Goal: Transaction & Acquisition: Purchase product/service

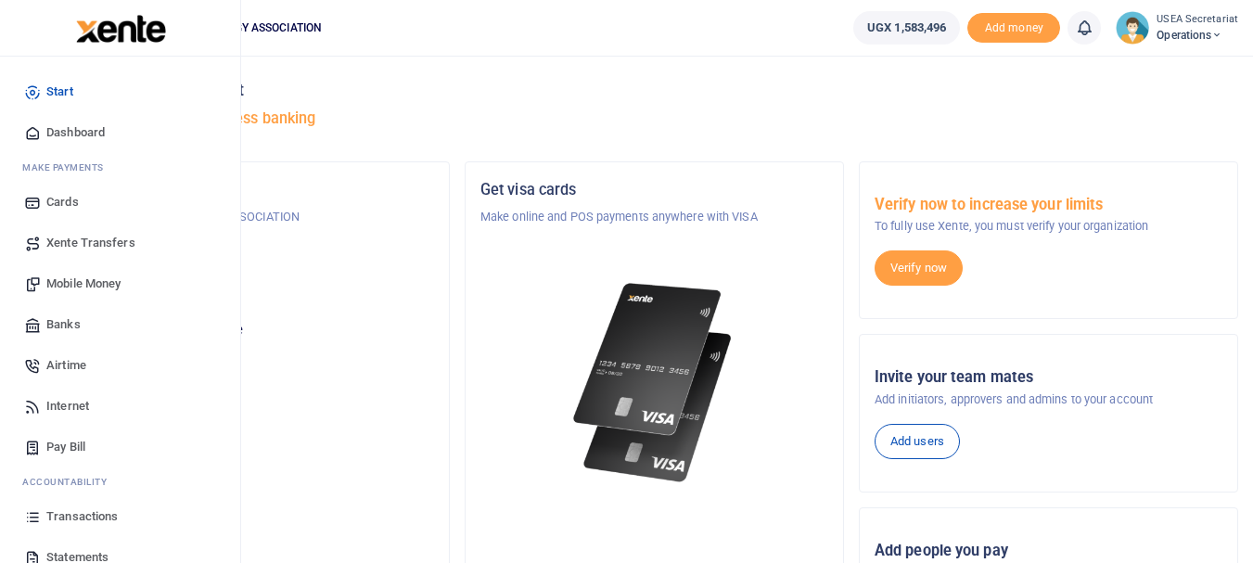
click at [55, 402] on span "Internet" at bounding box center [67, 406] width 43 height 19
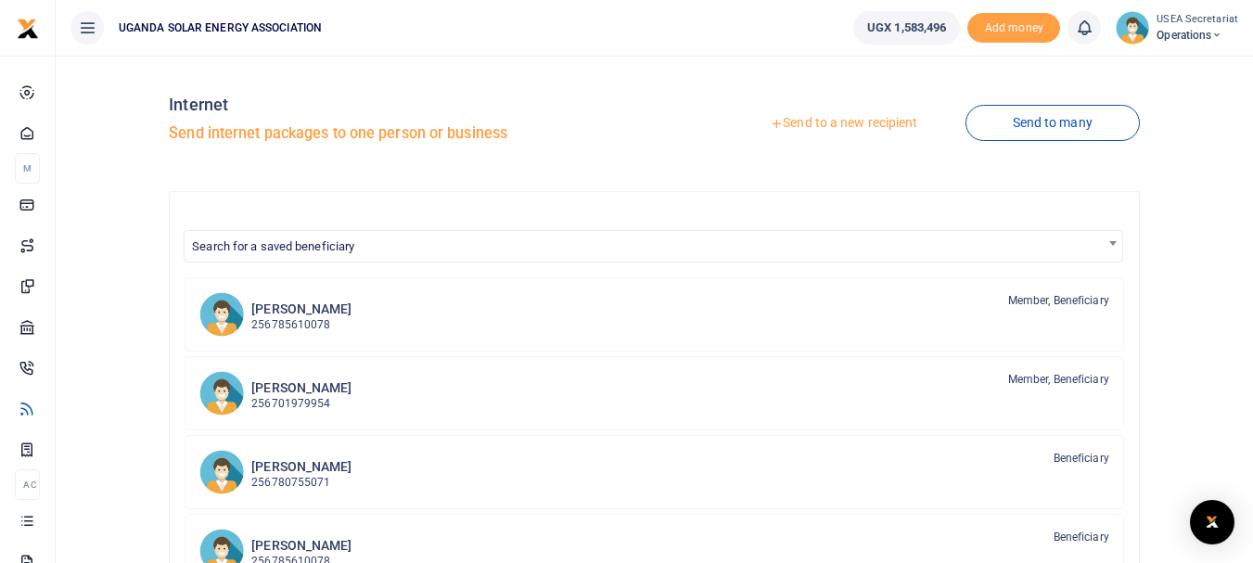
click at [803, 122] on link "Send to a new recipient" at bounding box center [844, 123] width 242 height 33
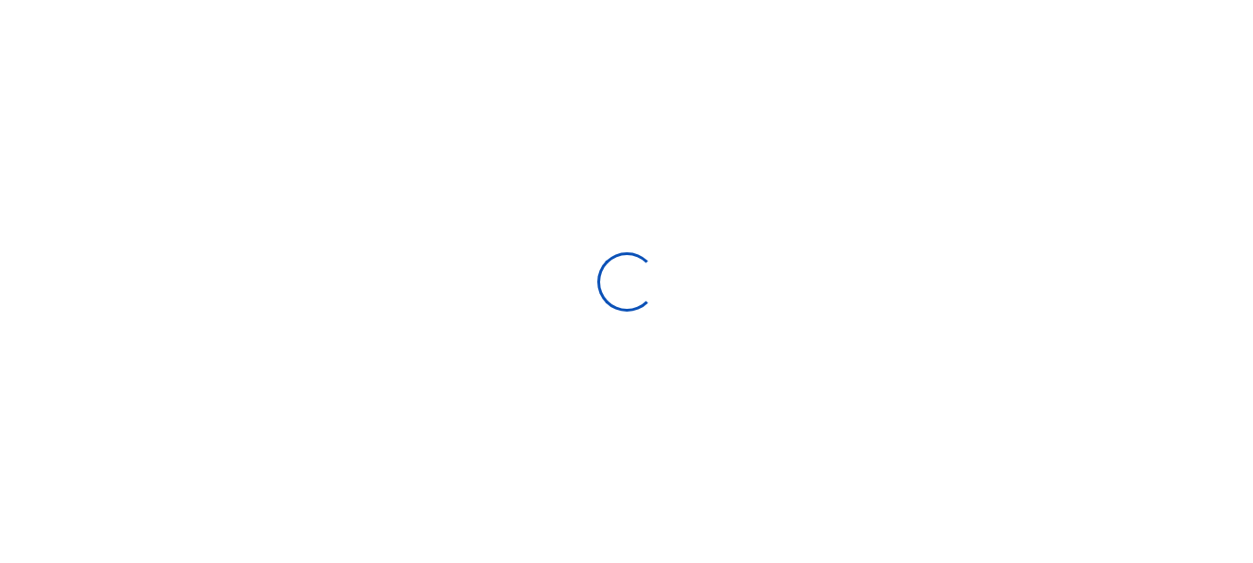
select select
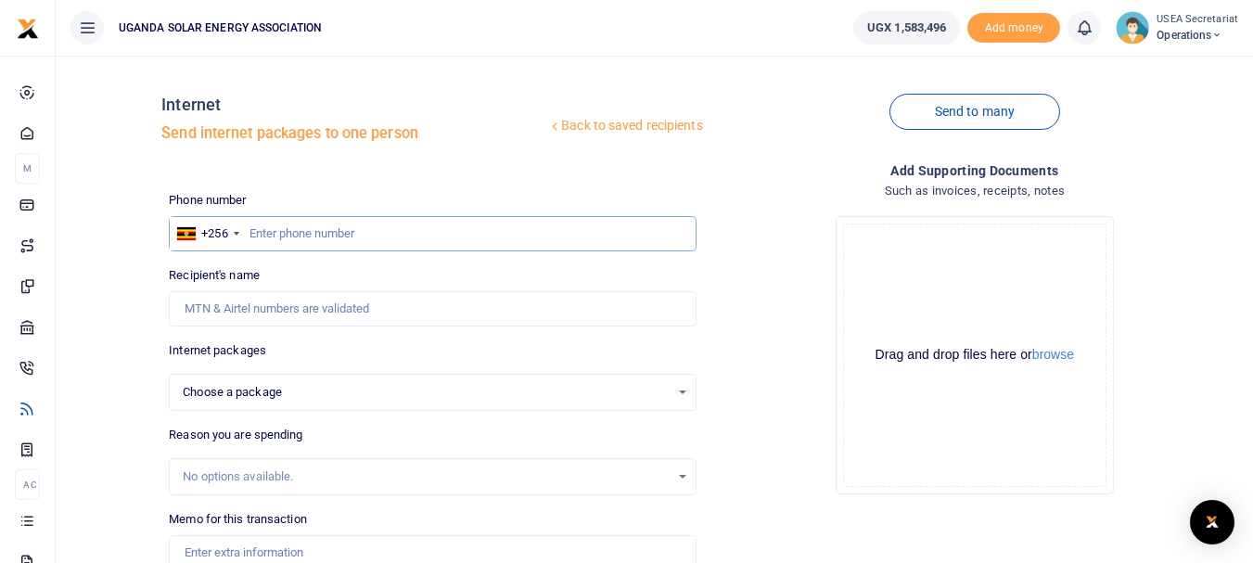
click at [352, 240] on input "text" at bounding box center [432, 233] width 527 height 35
type input "0740200400"
select select
type input "0740200400"
click at [245, 312] on input "Recipient's name" at bounding box center [432, 308] width 527 height 35
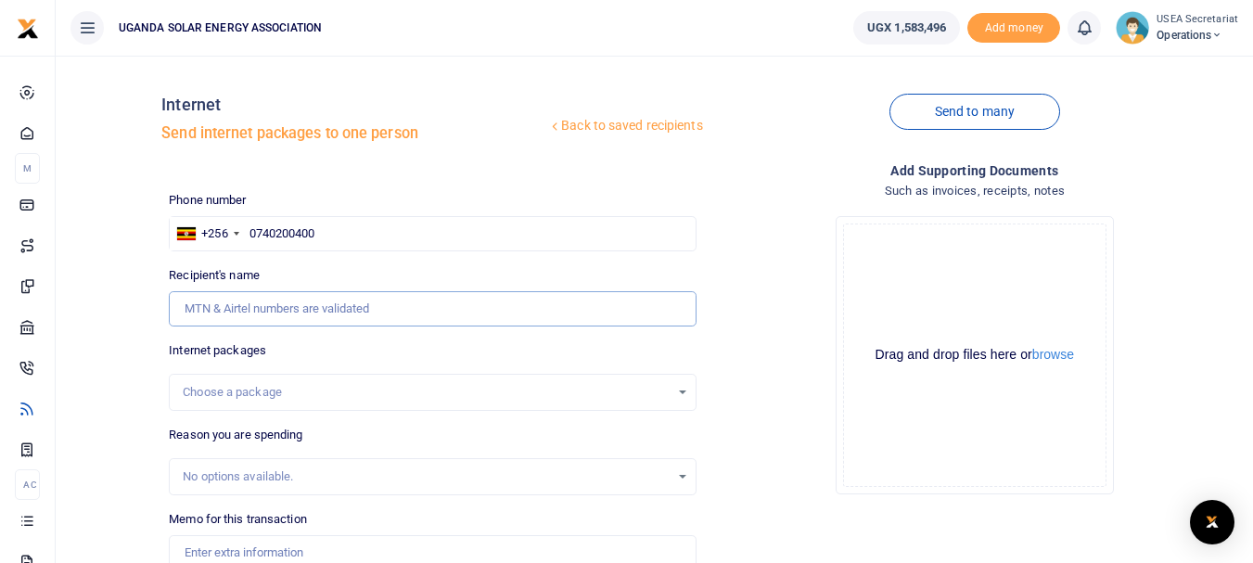
type input "Uganda Solar Energy Association"
click at [685, 396] on div "Choose a package" at bounding box center [432, 392] width 525 height 20
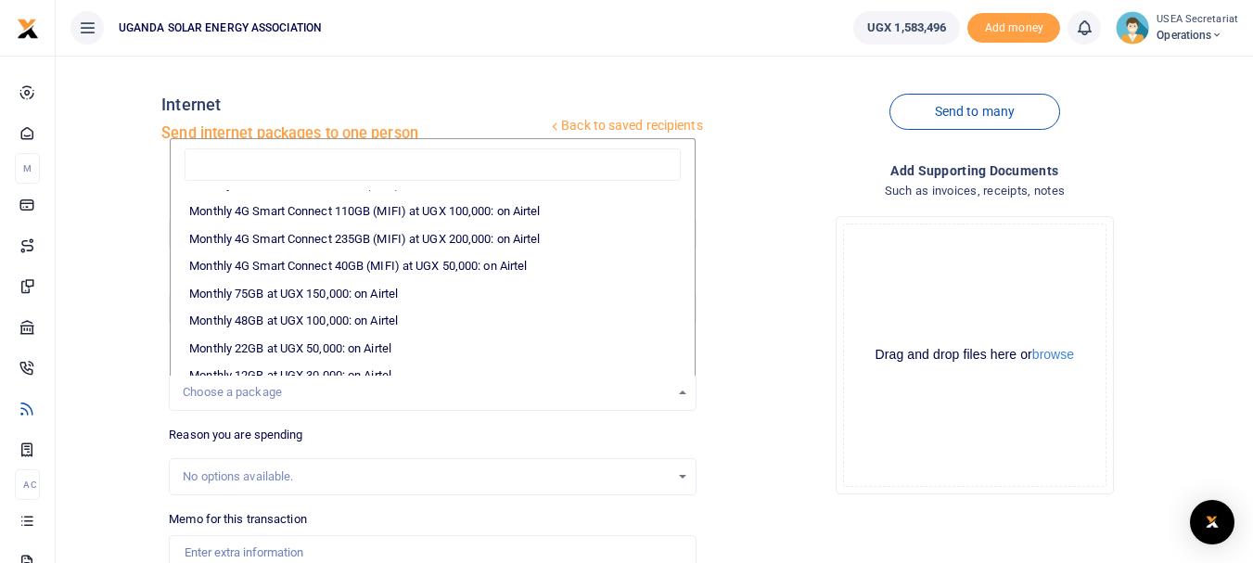
scroll to position [278, 0]
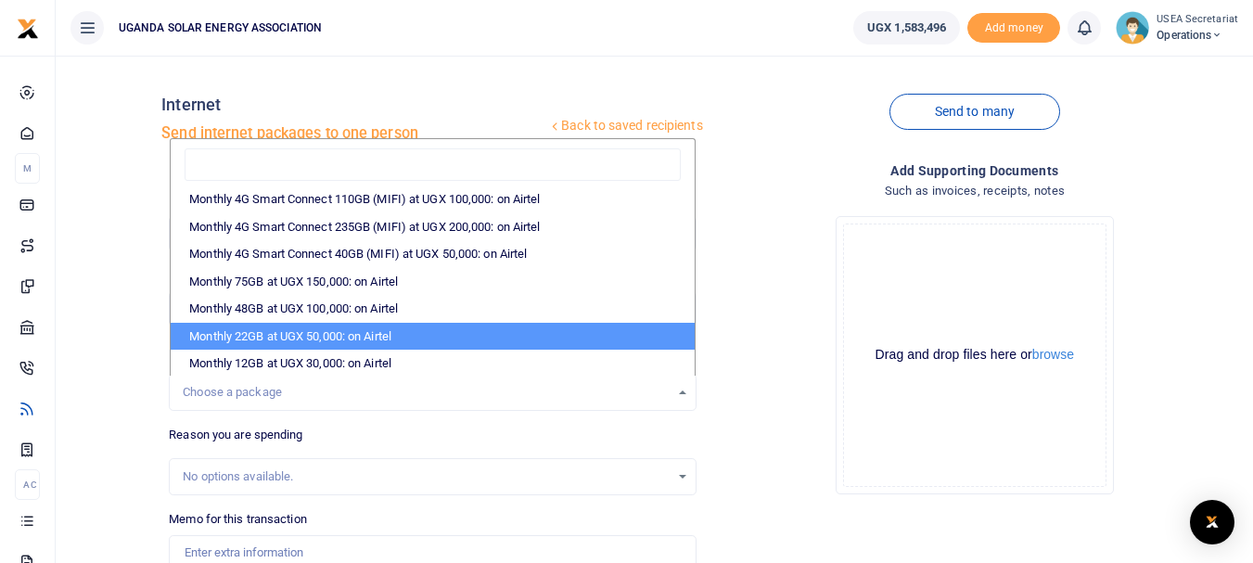
click at [271, 328] on li "Monthly 22GB at UGX 50,000: on Airtel" at bounding box center [432, 337] width 523 height 28
select select "bOgthpMmaC1ZLyOYxyMBh28re2LLS6fLvY77EkG1sh4="
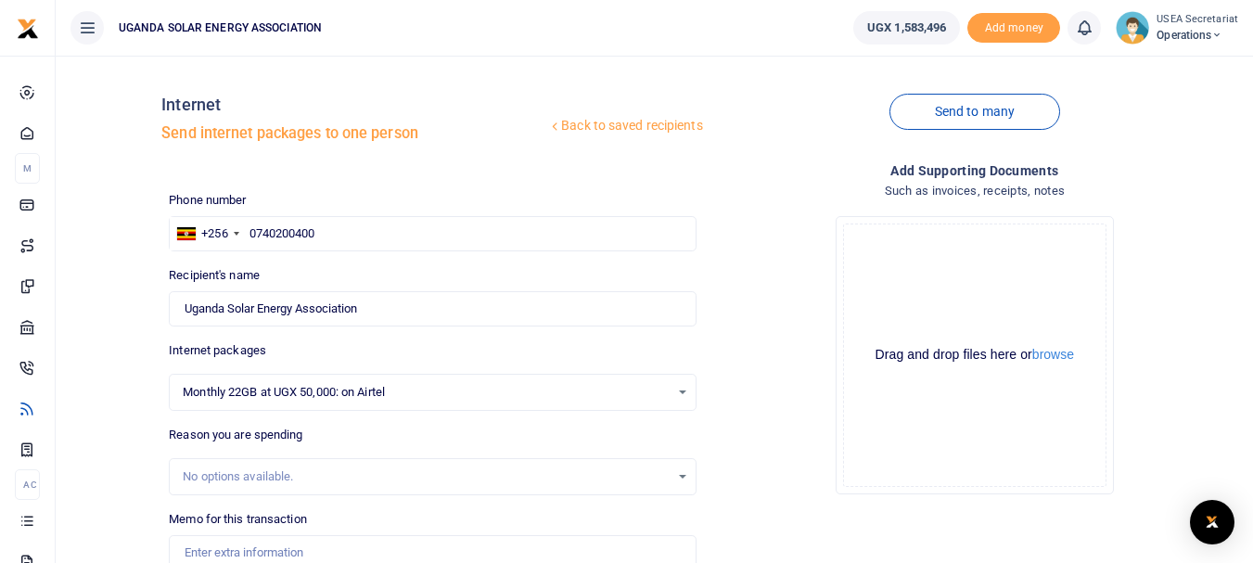
scroll to position [93, 0]
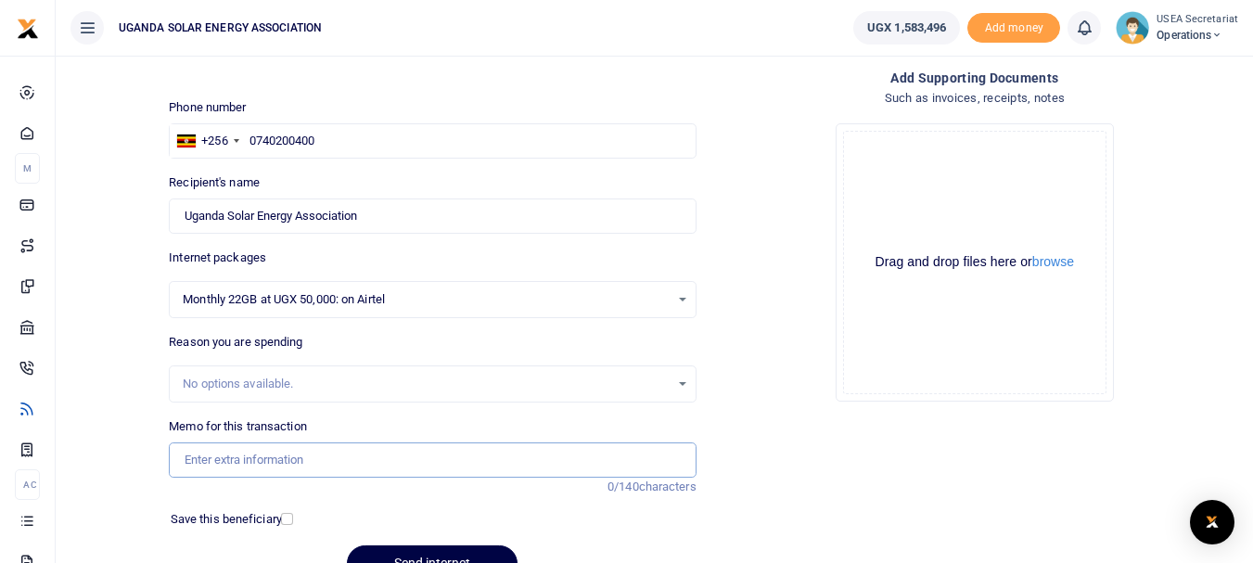
click at [328, 463] on input "Memo for this transaction" at bounding box center [432, 459] width 527 height 35
drag, startPoint x: 286, startPoint y: 461, endPoint x: 257, endPoint y: 466, distance: 29.1
click at [257, 466] on input "STAFF DATA APRIL 2025" at bounding box center [432, 459] width 527 height 35
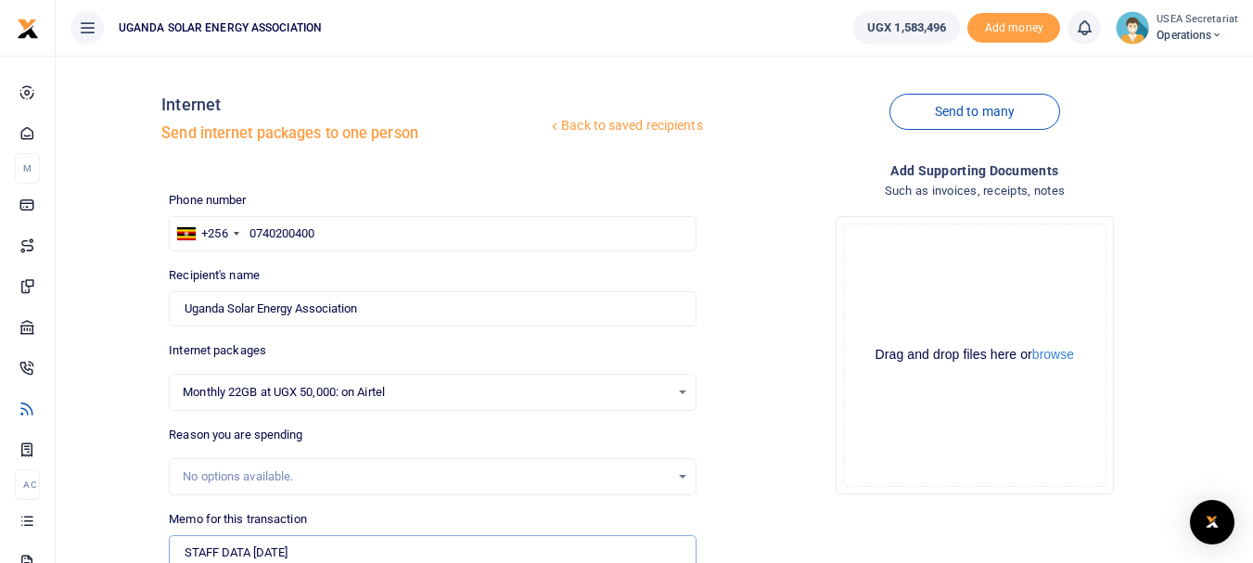
scroll to position [186, 0]
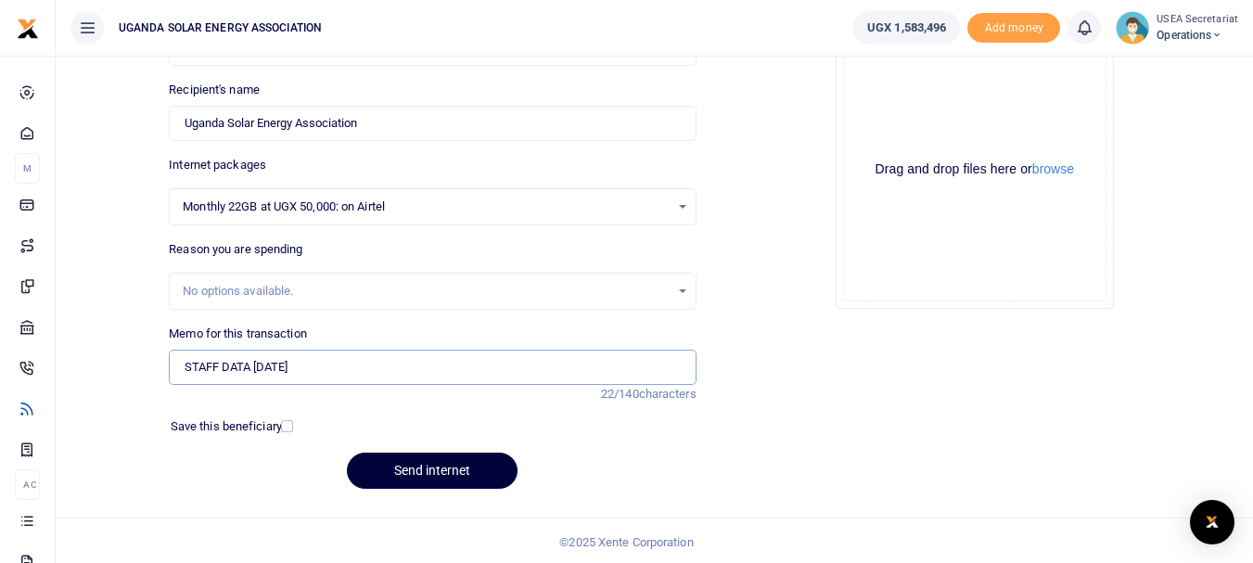
type input "STAFF DATA AUGUST 2025"
click at [386, 465] on button "Send internet" at bounding box center [432, 471] width 171 height 36
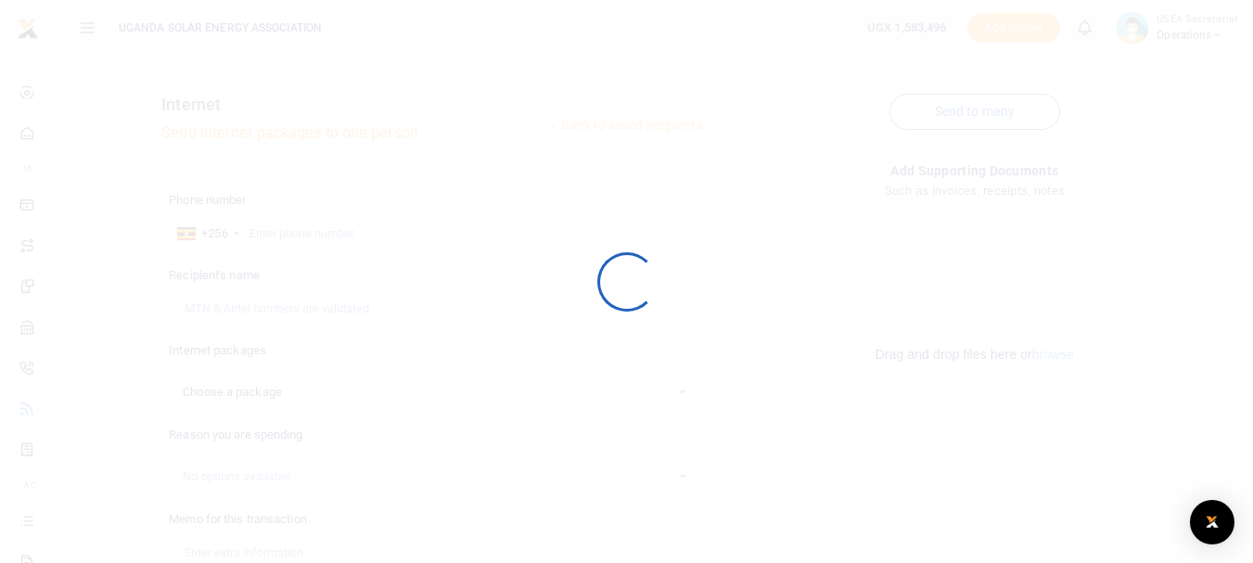
scroll to position [186, 0]
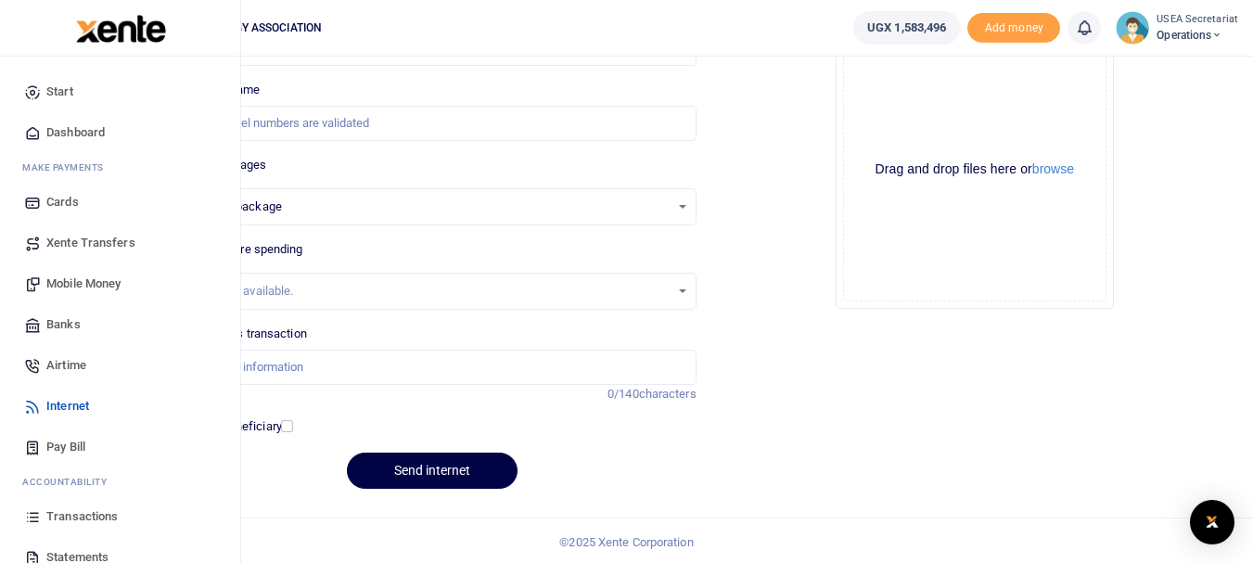
click at [68, 365] on span "Airtime" at bounding box center [66, 365] width 40 height 19
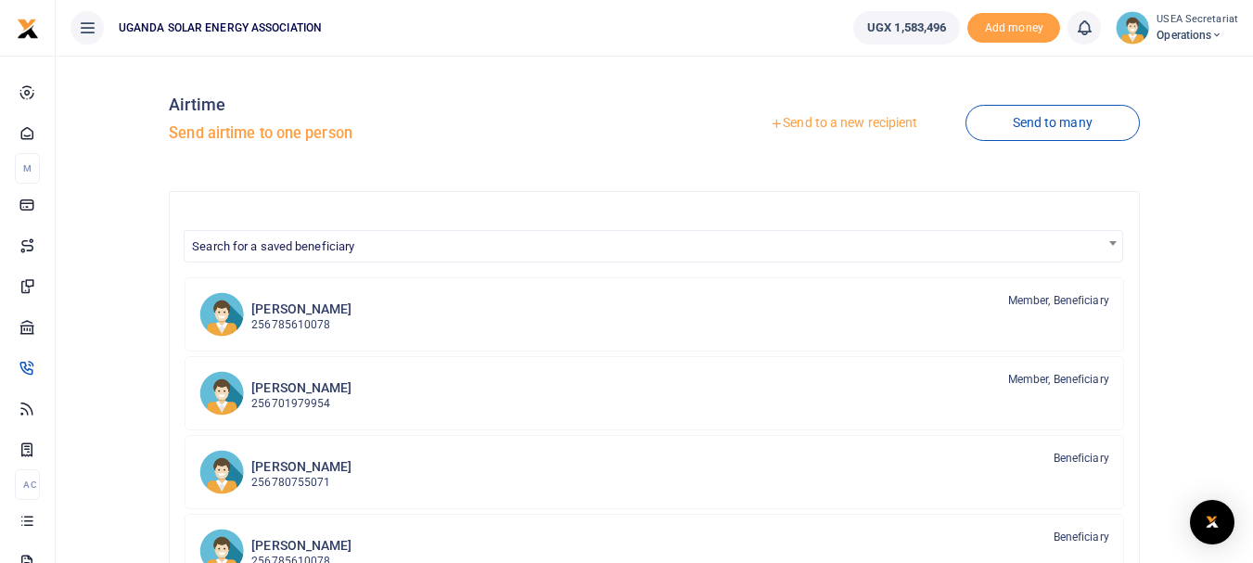
click at [851, 126] on link "Send to a new recipient" at bounding box center [844, 123] width 242 height 33
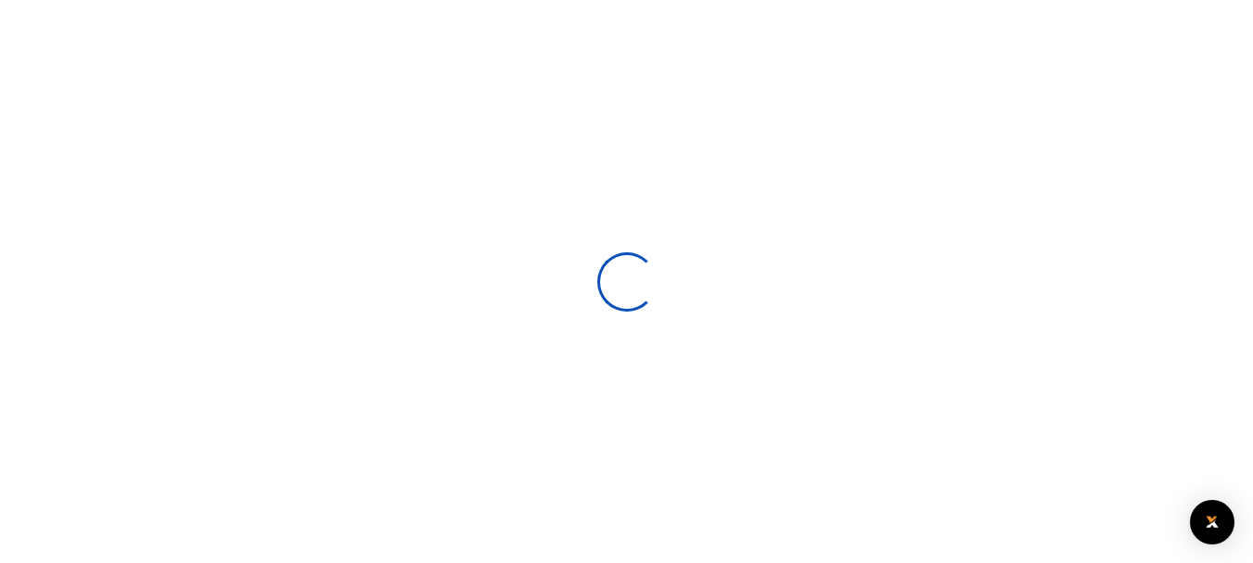
select select
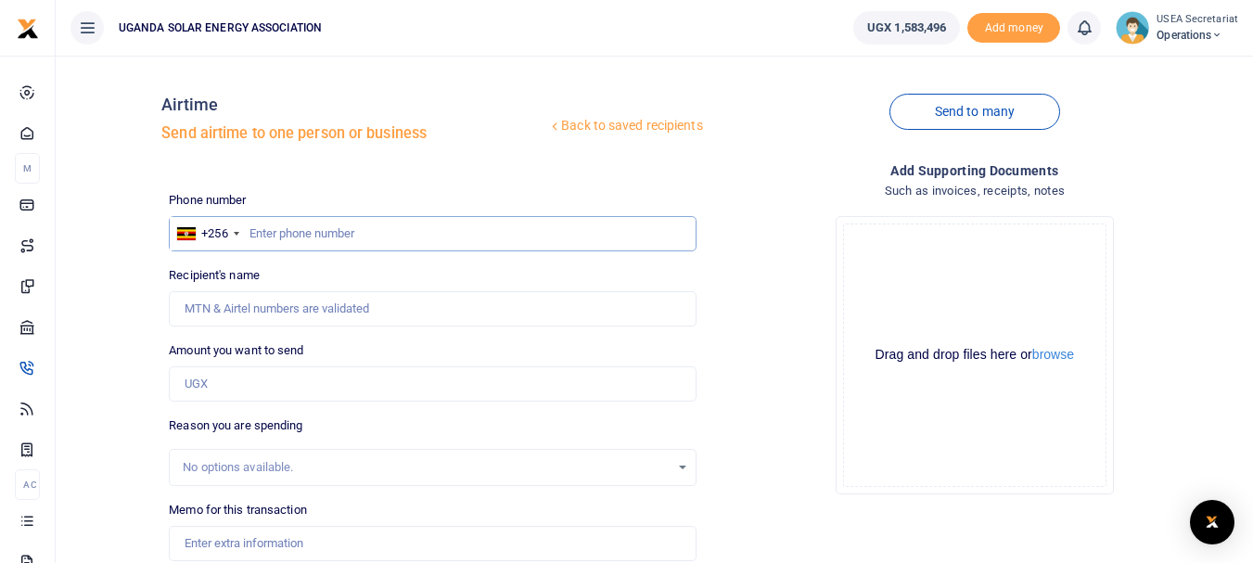
click at [298, 240] on input "text" at bounding box center [432, 233] width 527 height 35
type input "0740200400"
click at [303, 391] on input "Amount you want to send" at bounding box center [432, 383] width 527 height 35
type input "10,000"
click at [288, 313] on input "Recipient's name" at bounding box center [432, 308] width 527 height 35
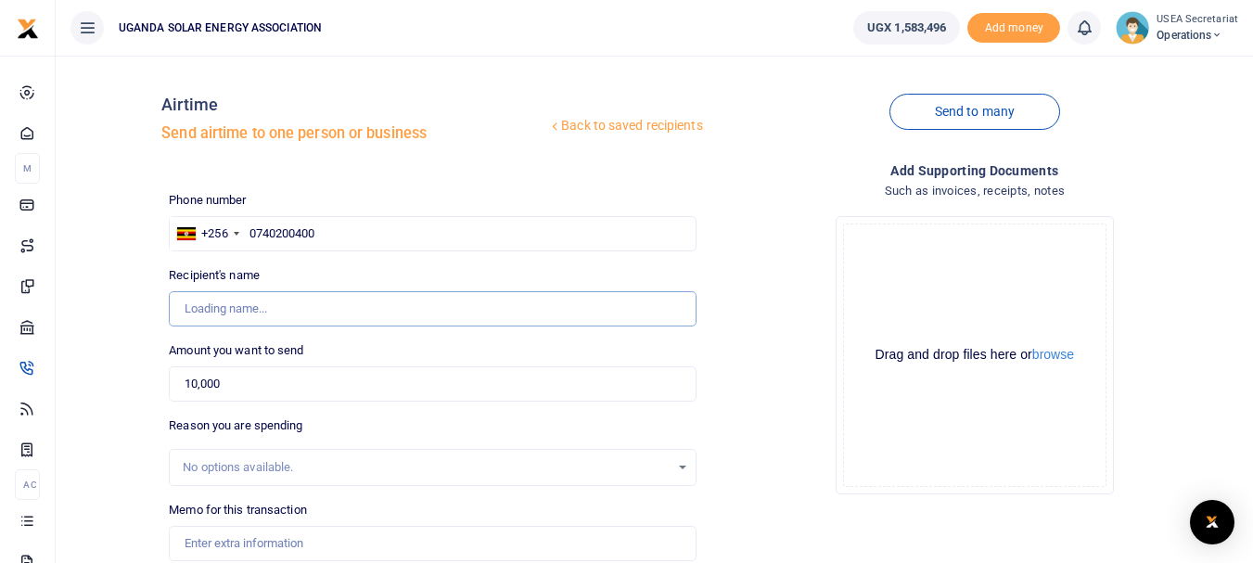
type input "Uganda Solar Energy Association"
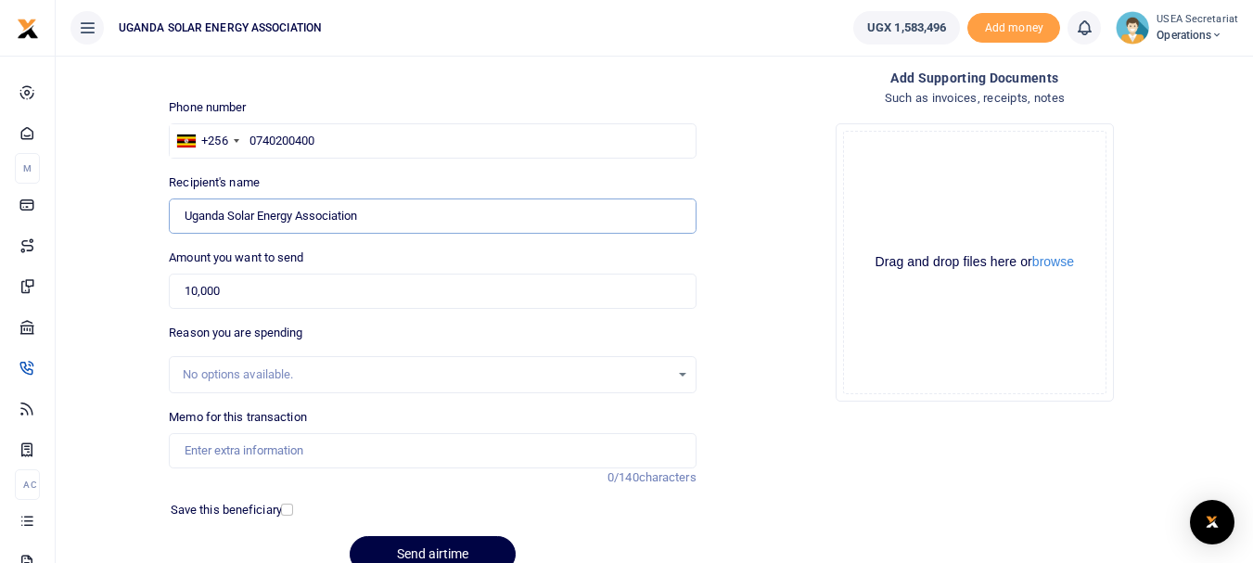
scroll to position [180, 0]
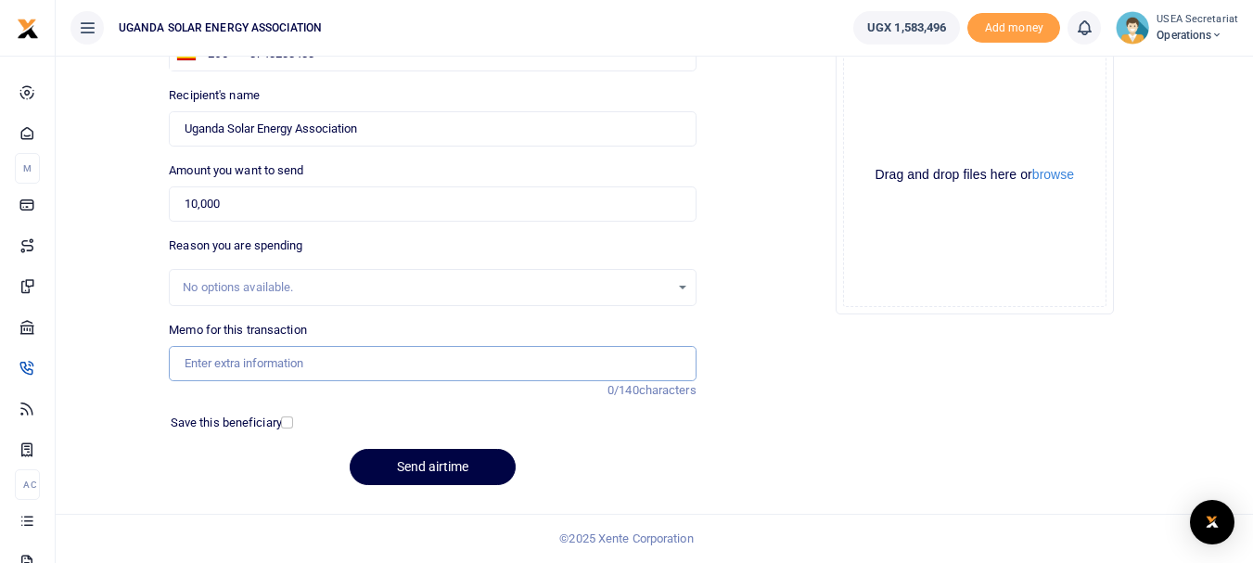
click at [317, 364] on input "Memo for this transaction" at bounding box center [432, 363] width 527 height 35
drag, startPoint x: 302, startPoint y: 363, endPoint x: 277, endPoint y: 362, distance: 25.1
click at [277, 362] on input "STAFF AIRTIME [DATE]" at bounding box center [432, 363] width 527 height 35
type input "STAFF AIRTIME [DATE]"
click at [403, 465] on button "Send airtime" at bounding box center [433, 467] width 166 height 36
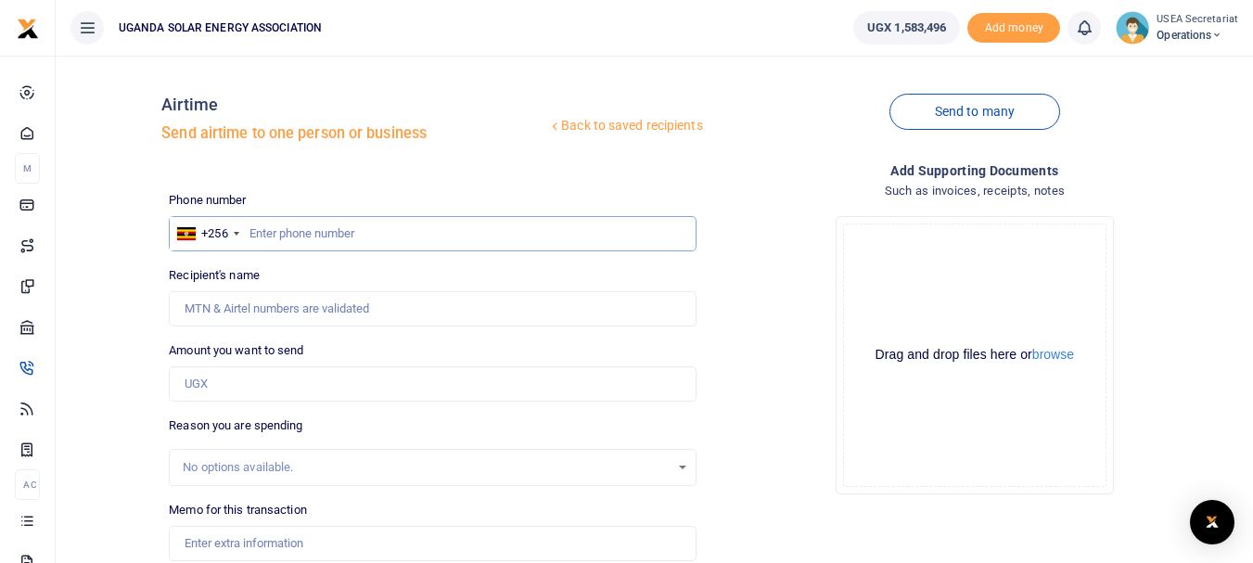
click at [267, 237] on input "text" at bounding box center [432, 233] width 527 height 35
type input "778550379"
type input "[PERSON_NAME]"
type input "778550379"
click at [275, 384] on input "Amount you want to send" at bounding box center [432, 383] width 527 height 35
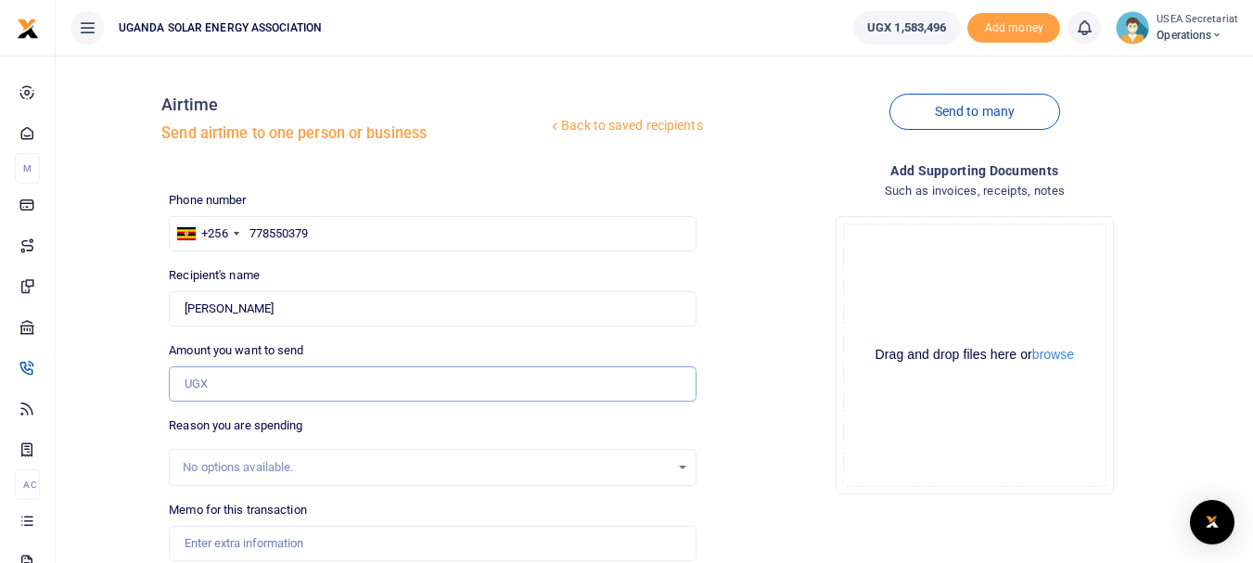
type input "10,000"
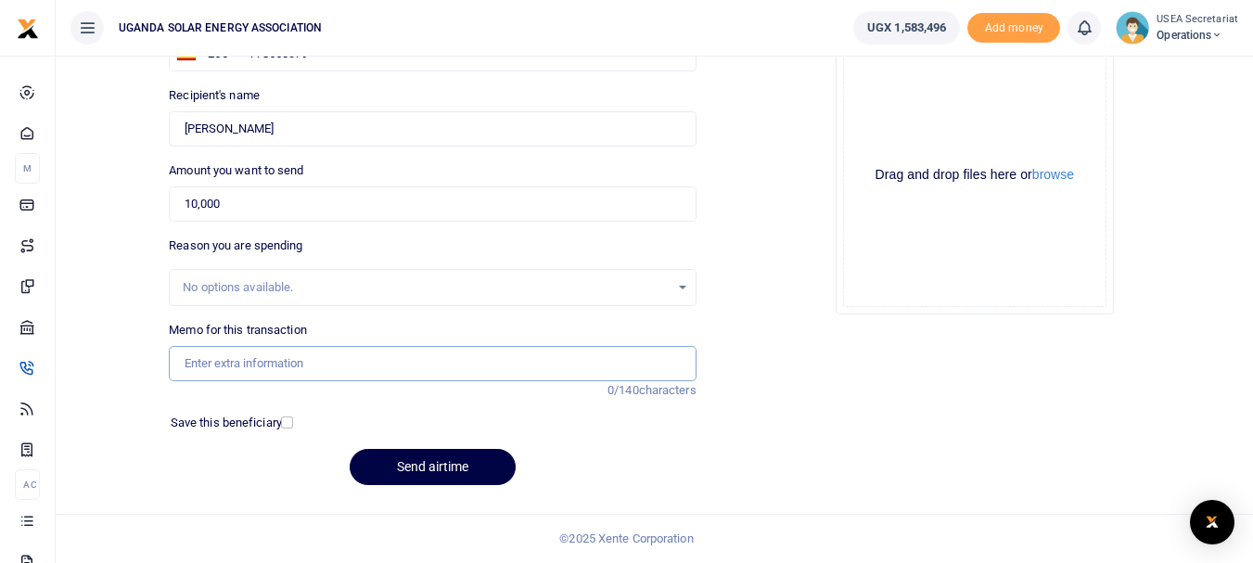
click at [281, 367] on input "Memo for this transaction" at bounding box center [432, 363] width 527 height 35
drag, startPoint x: 304, startPoint y: 365, endPoint x: 280, endPoint y: 366, distance: 24.2
click at [280, 366] on input "STAFF AIRTIME [DATE]" at bounding box center [432, 363] width 527 height 35
type input "STAFF AIRTIME [DATE]"
click at [399, 465] on button "Send airtime" at bounding box center [433, 467] width 166 height 36
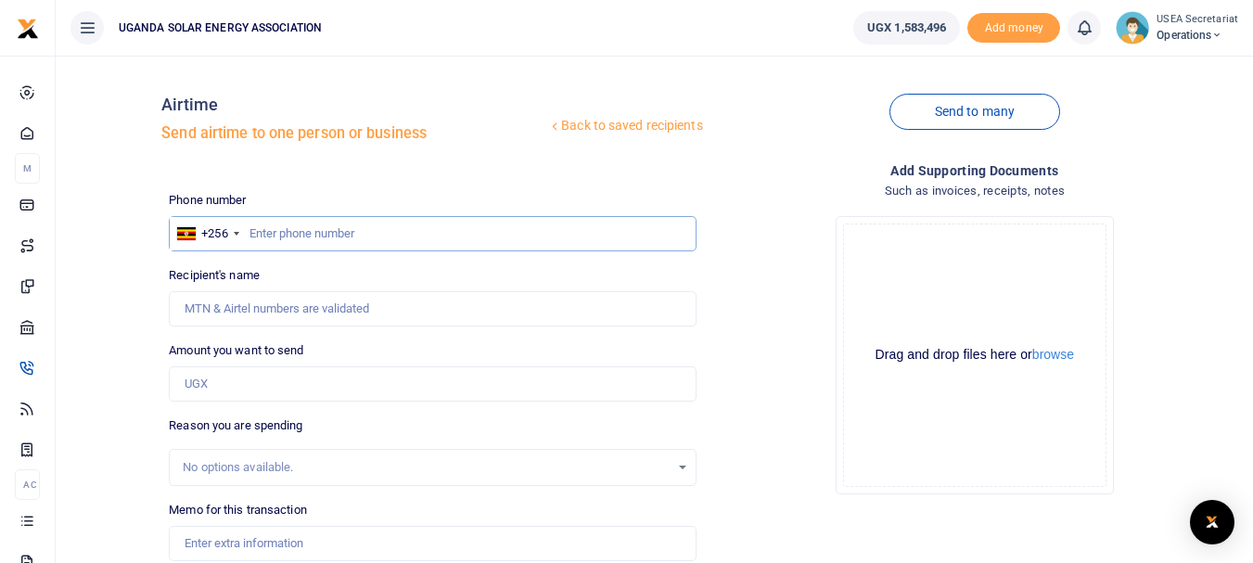
click at [276, 237] on input "text" at bounding box center [432, 233] width 527 height 35
type input "0757477318"
type input "[PERSON_NAME]"
type input "0757477318"
click at [225, 383] on input "Amount you want to send" at bounding box center [432, 383] width 527 height 35
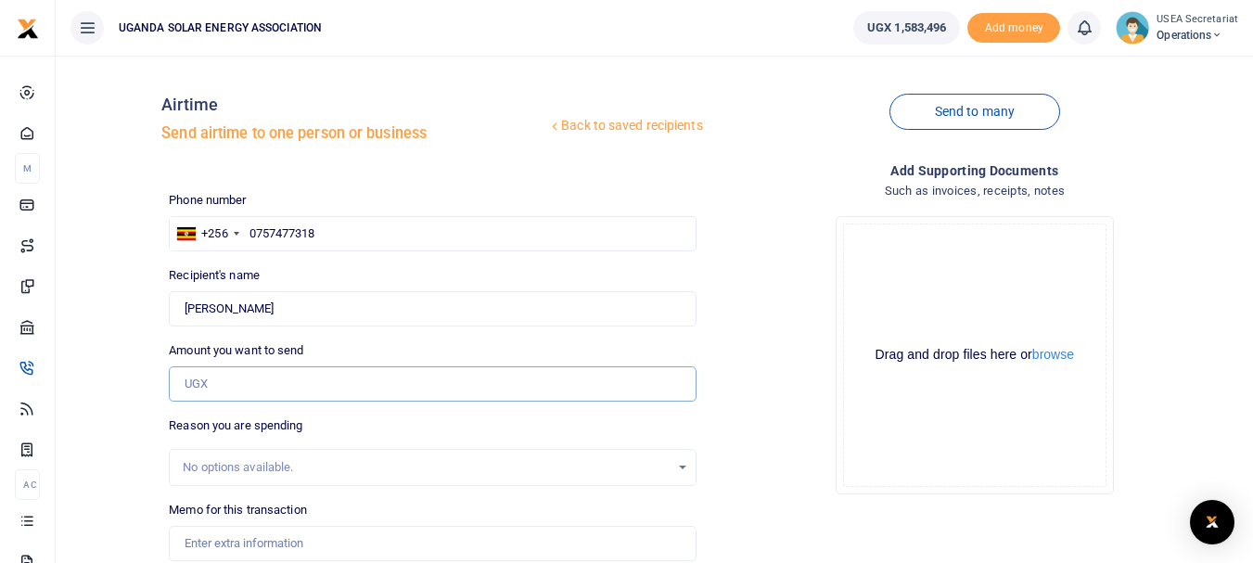
type input "50,000"
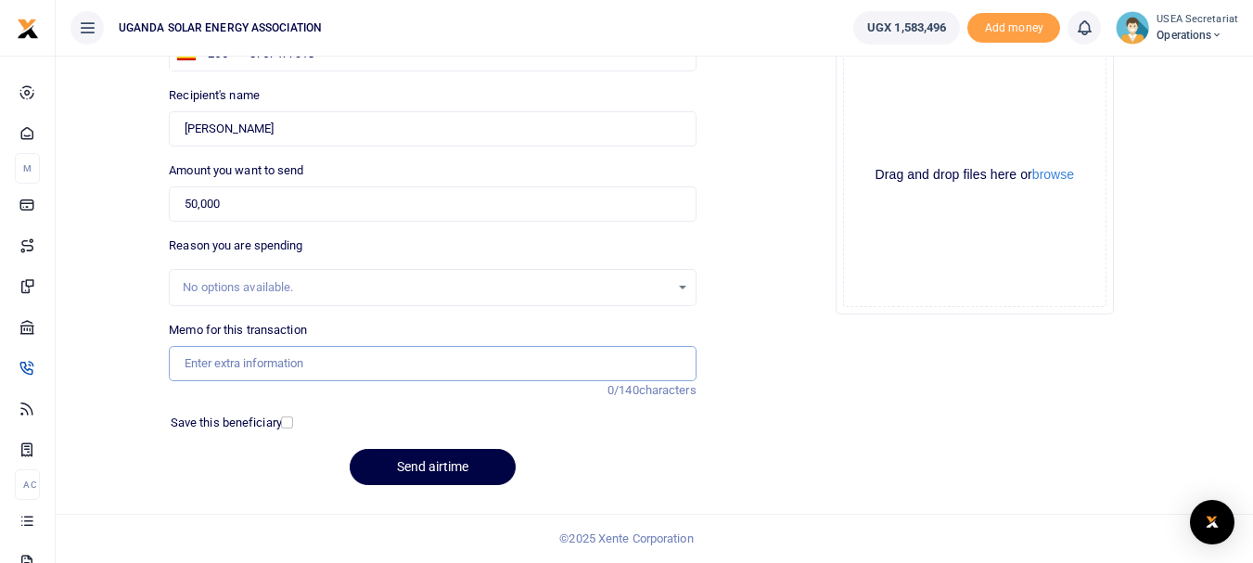
click at [312, 365] on input "Memo for this transaction" at bounding box center [432, 363] width 527 height 35
drag, startPoint x: 286, startPoint y: 363, endPoint x: 262, endPoint y: 363, distance: 23.2
click at [262, 363] on input "STAFF DATA APRIL 2025" at bounding box center [432, 363] width 527 height 35
type input "STAFF DATA [DATE]"
click at [412, 470] on button "Send airtime" at bounding box center [433, 467] width 166 height 36
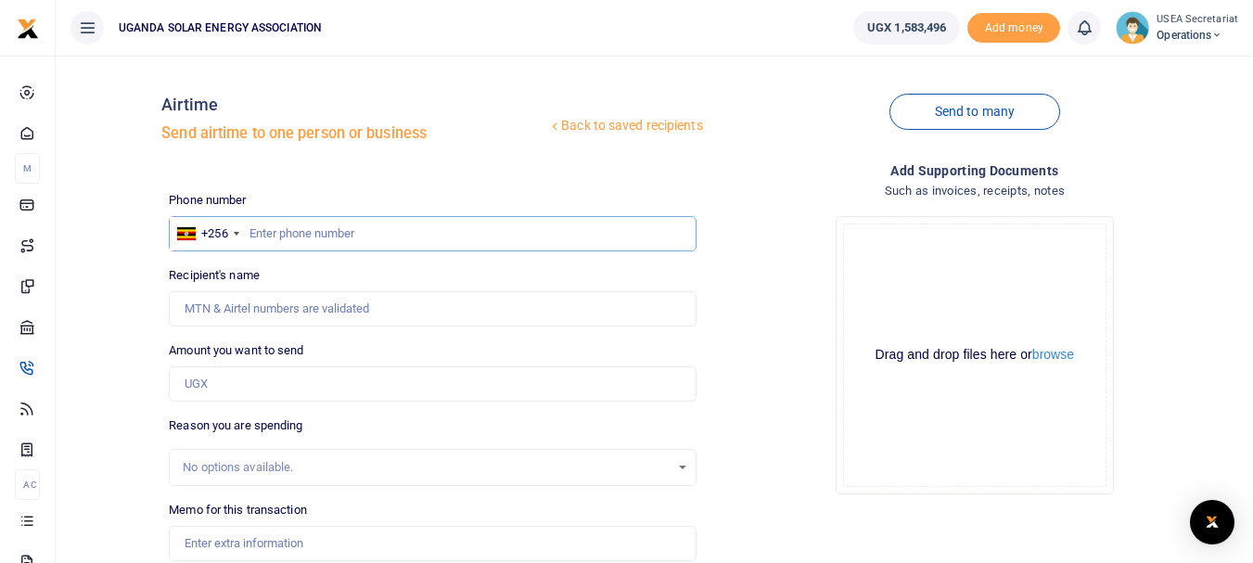
click at [313, 234] on input "text" at bounding box center [432, 233] width 527 height 35
type input "0777240661"
type input "Bakengana Paddy"
type input "0777240661"
click at [253, 383] on input "Amount you want to send" at bounding box center [432, 383] width 527 height 35
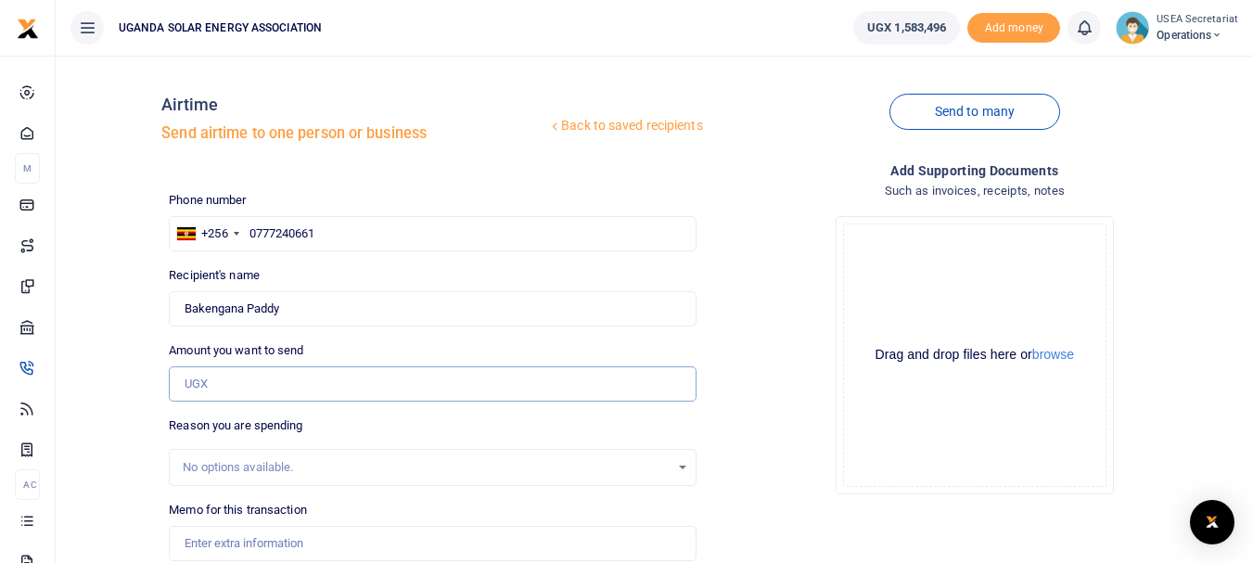
type input "10,000"
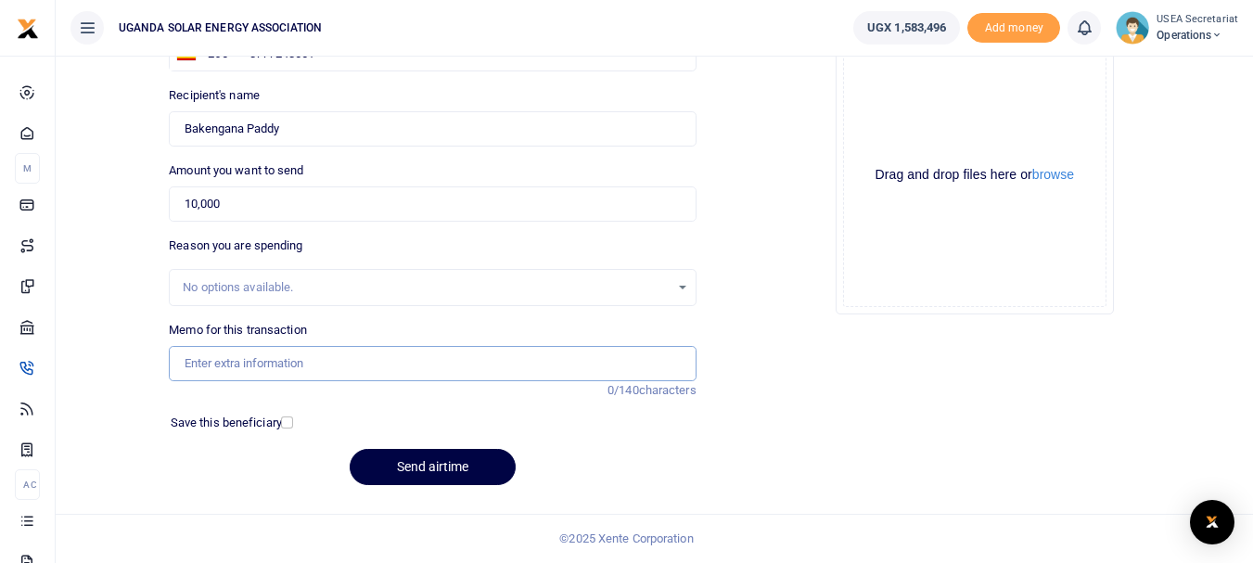
click at [283, 359] on input "Memo for this transaction" at bounding box center [432, 363] width 527 height 35
drag, startPoint x: 302, startPoint y: 364, endPoint x: 279, endPoint y: 364, distance: 23.2
click at [279, 364] on input "STAFF AIRTIME [DATE]" at bounding box center [432, 363] width 527 height 35
type input "STAFF AIRTIME [DATE]"
click at [427, 470] on button "Send airtime" at bounding box center [433, 467] width 166 height 36
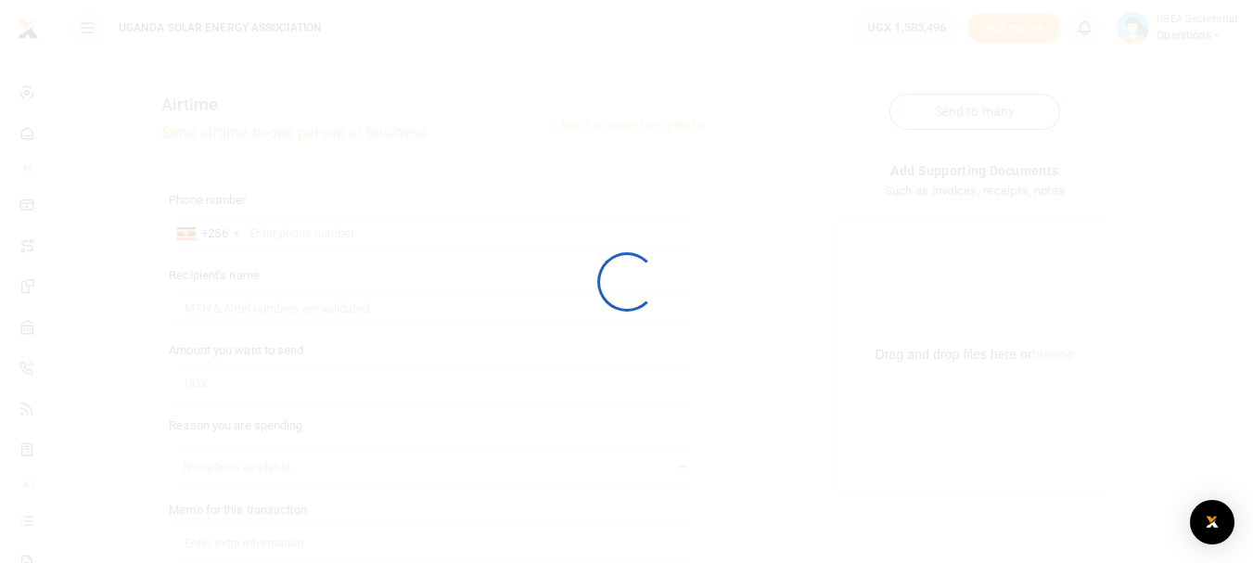
scroll to position [180, 0]
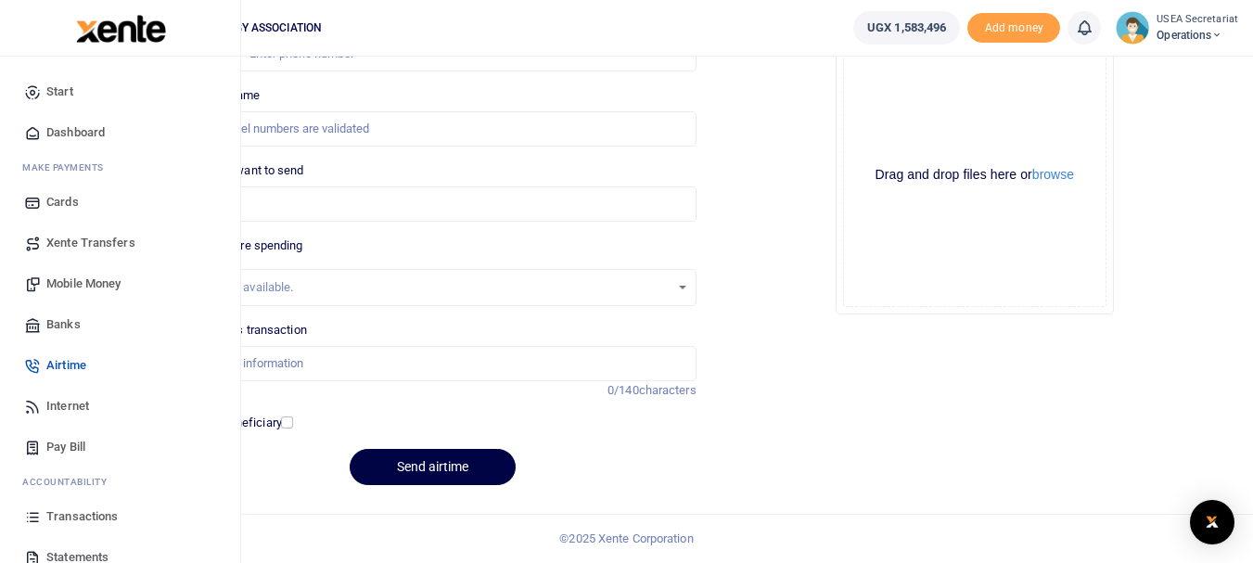
click at [76, 287] on span "Mobile Money" at bounding box center [83, 284] width 74 height 19
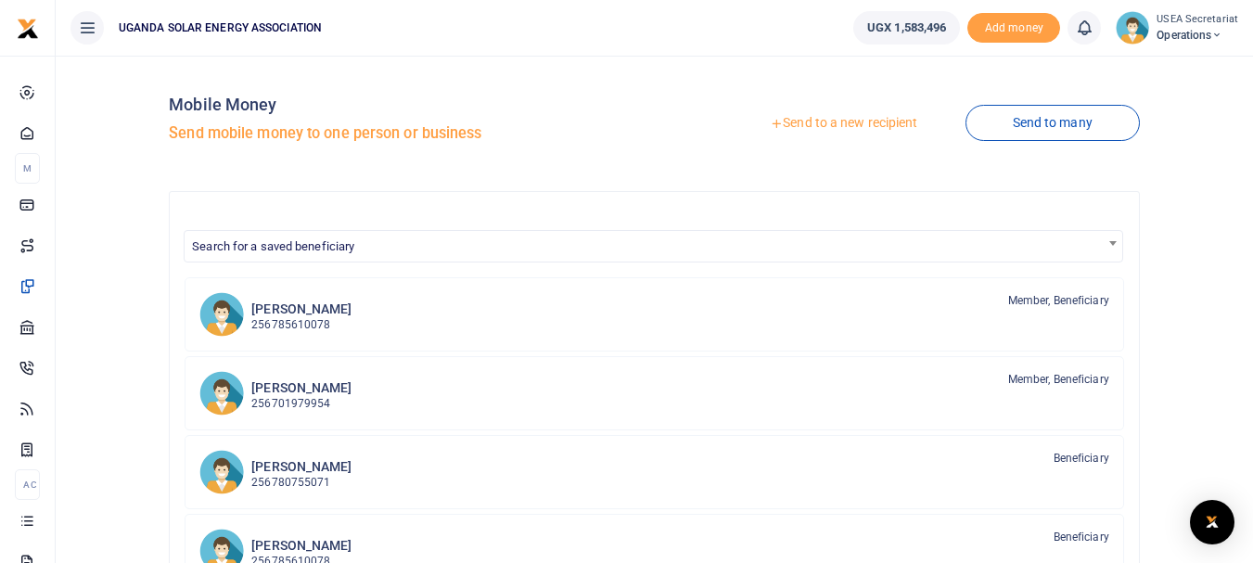
click at [804, 120] on link "Send to a new recipient" at bounding box center [844, 123] width 242 height 33
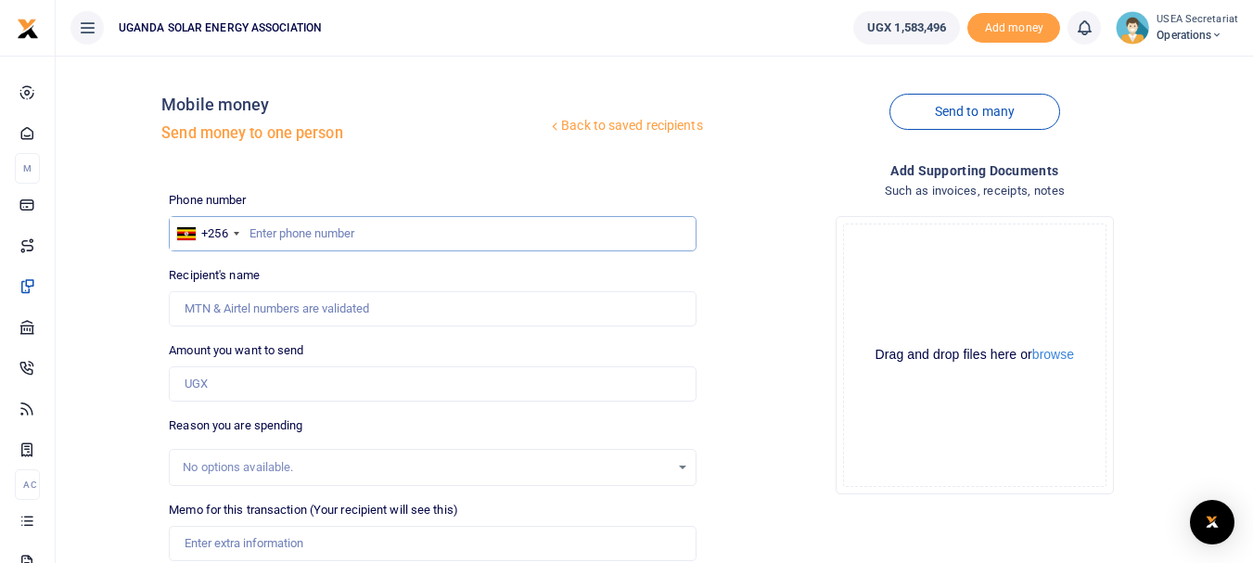
click at [359, 236] on input "text" at bounding box center [432, 233] width 527 height 35
type input "0785610078"
type input "Emma Ssemambo"
type input "0785610078"
click at [298, 386] on input "Amount you want to send" at bounding box center [432, 383] width 527 height 35
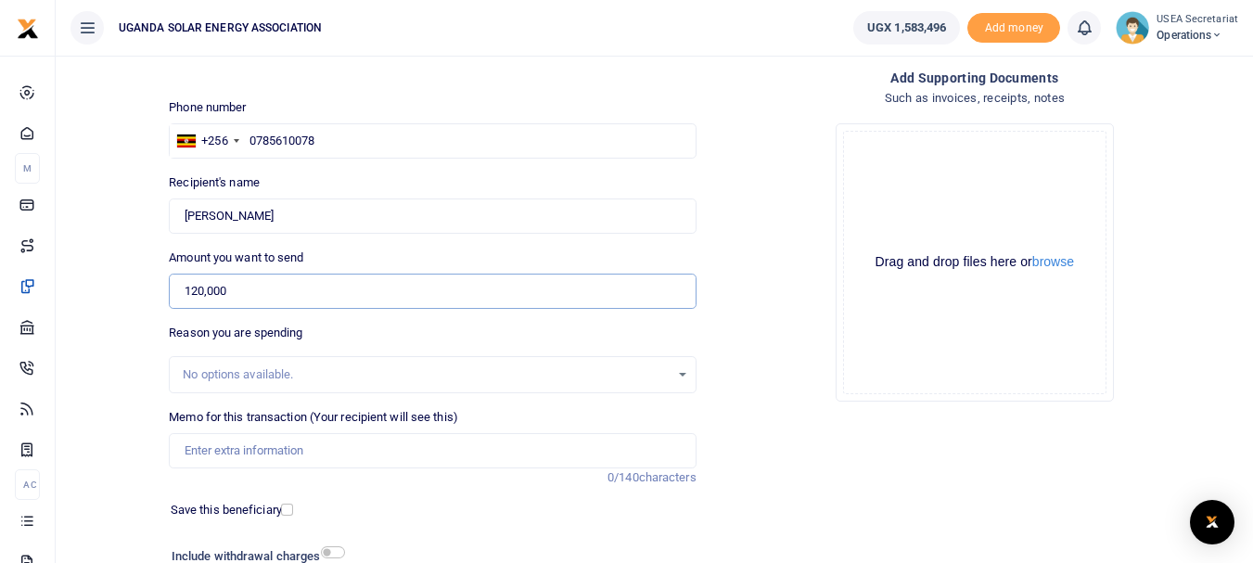
scroll to position [186, 0]
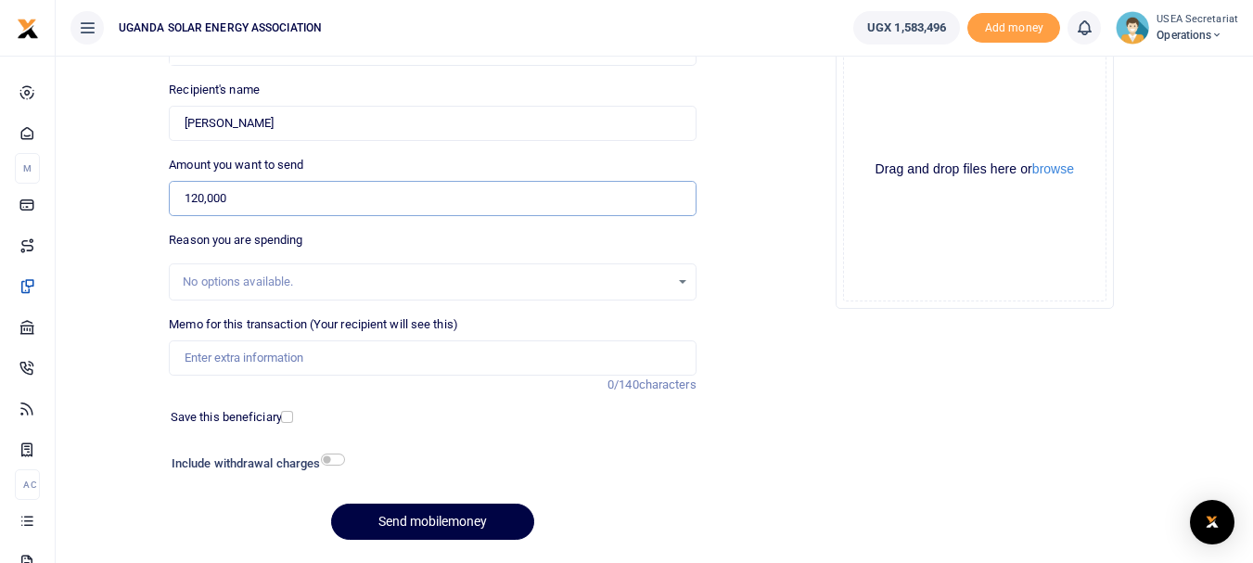
type input "120,000"
click at [332, 362] on input "Memo for this transaction (Your recipient will see this)" at bounding box center [432, 357] width 527 height 35
type input "USEA EXPO BANNER FOR MARKETING"
click at [339, 458] on input "checkbox" at bounding box center [333, 460] width 24 height 12
checkbox input "true"
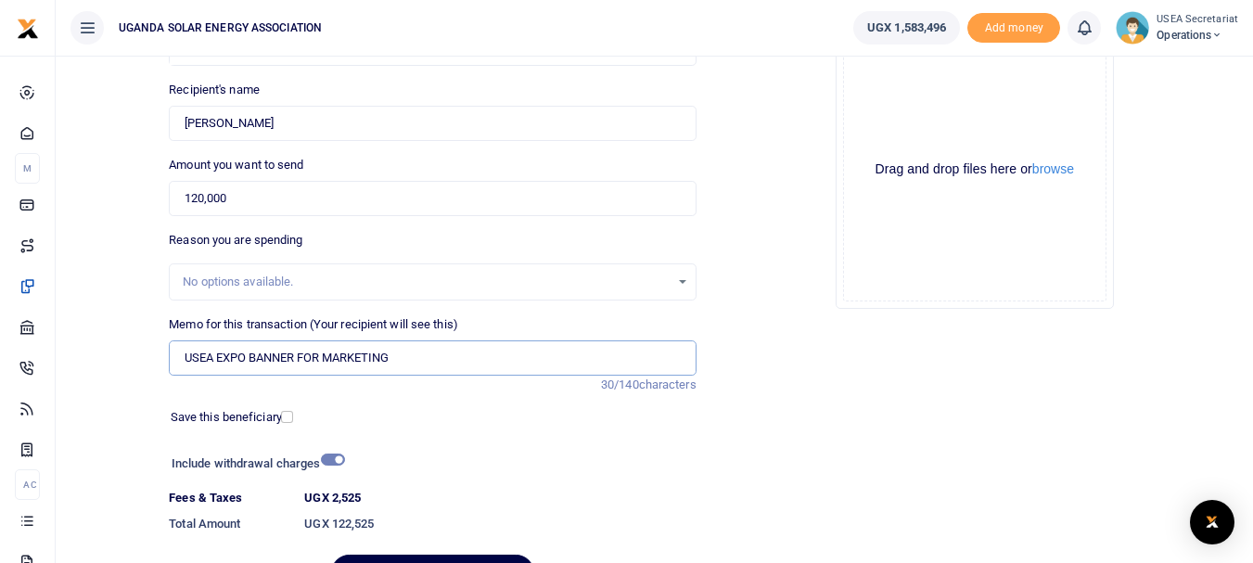
click at [248, 359] on input "USEA EXPO BANNER FOR MARKETING" at bounding box center [432, 357] width 527 height 35
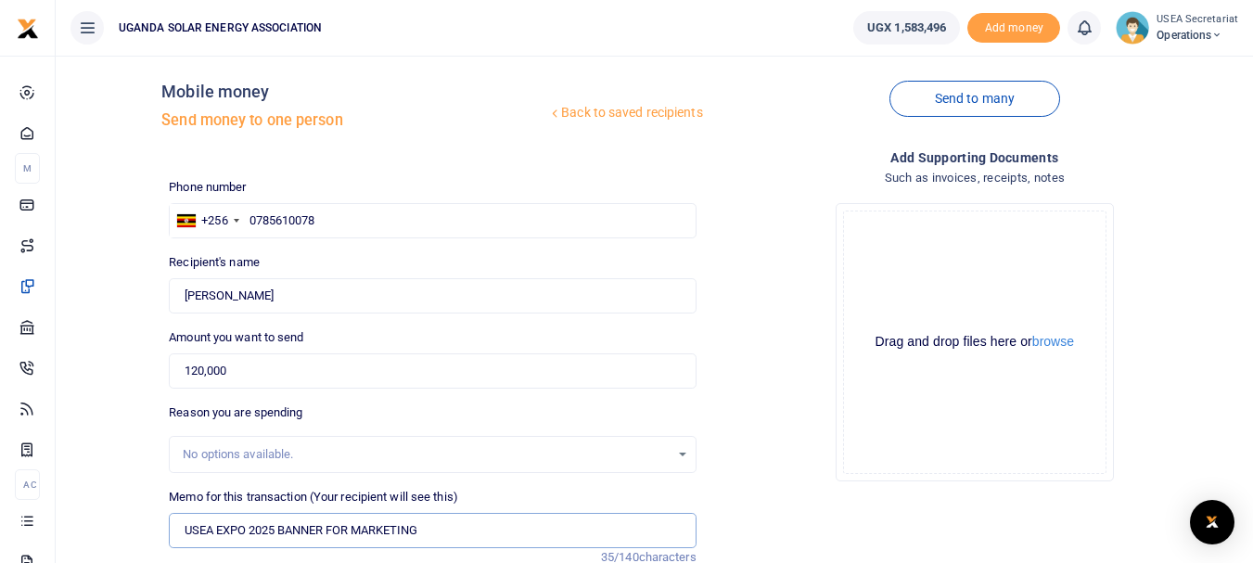
scroll to position [291, 0]
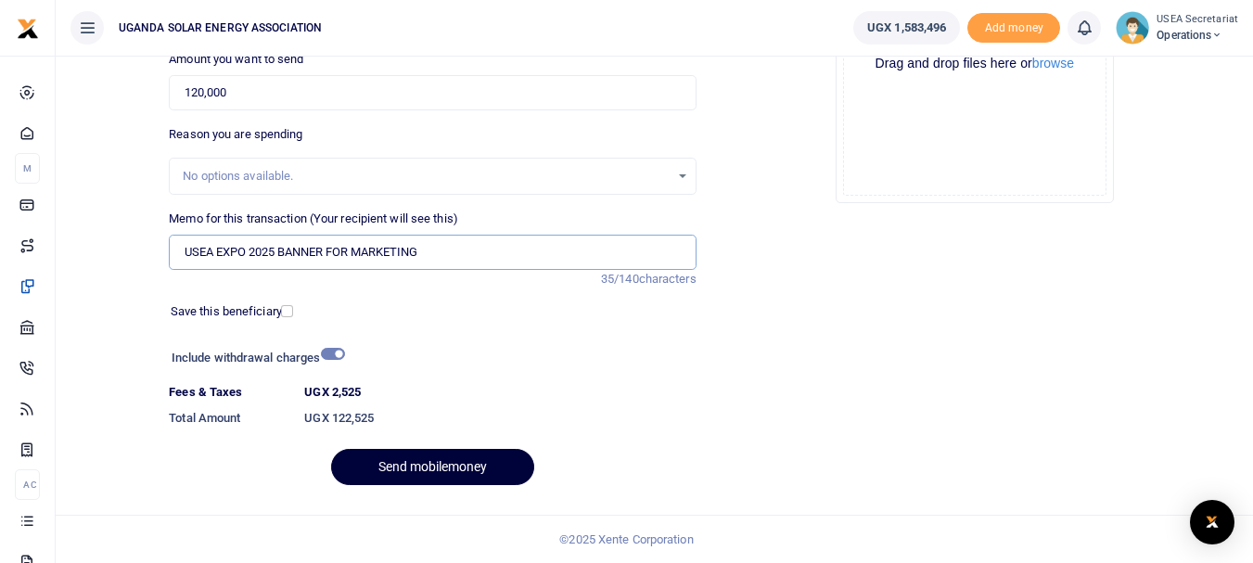
type input "USEA EXPO 2025 BANNER FOR MARKETING"
click at [402, 467] on button "Send mobilemoney" at bounding box center [432, 467] width 203 height 36
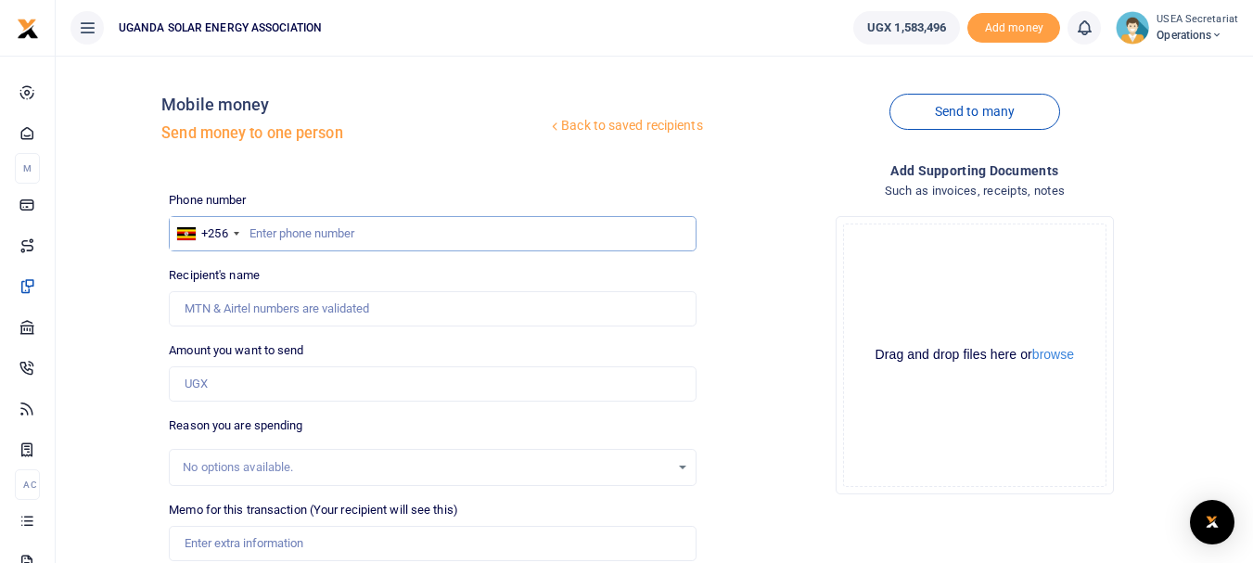
click at [299, 230] on input "text" at bounding box center [432, 233] width 527 height 35
type input "0777240661"
type input "Bakengana Paddy"
type input "0777240661"
click at [231, 378] on input "Amount you want to send" at bounding box center [432, 383] width 527 height 35
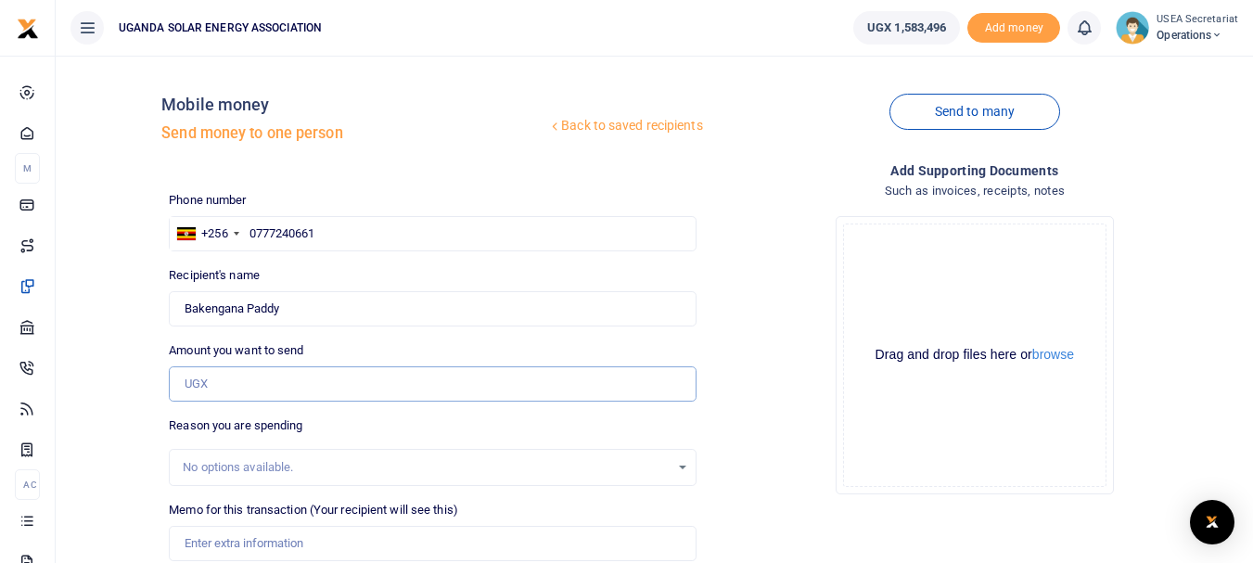
type input "102,450"
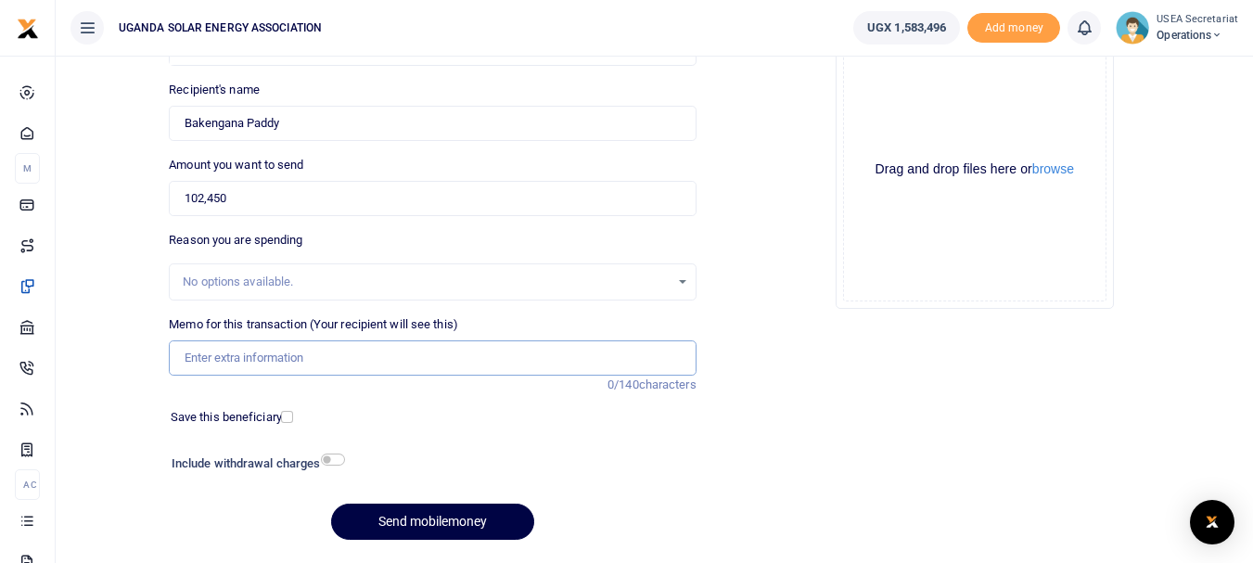
click at [293, 362] on input "Memo for this transaction (Your recipient will see this)" at bounding box center [432, 357] width 527 height 35
drag, startPoint x: 295, startPoint y: 354, endPoint x: 263, endPoint y: 357, distance: 31.7
click at [263, 357] on input "office welfare [DATE]" at bounding box center [432, 357] width 527 height 35
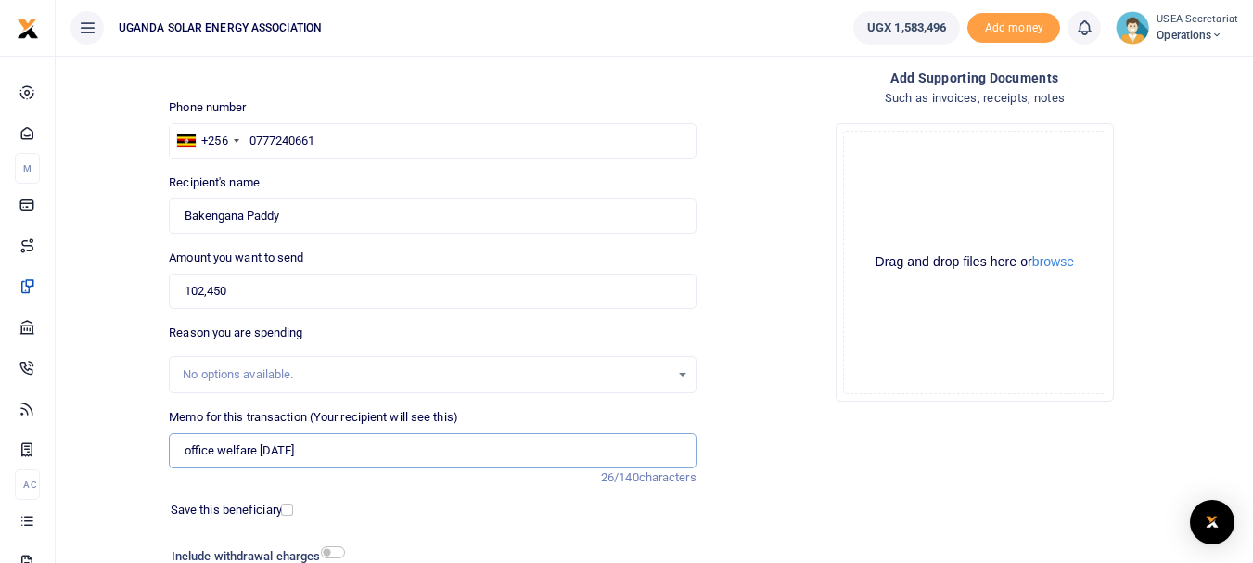
scroll to position [240, 0]
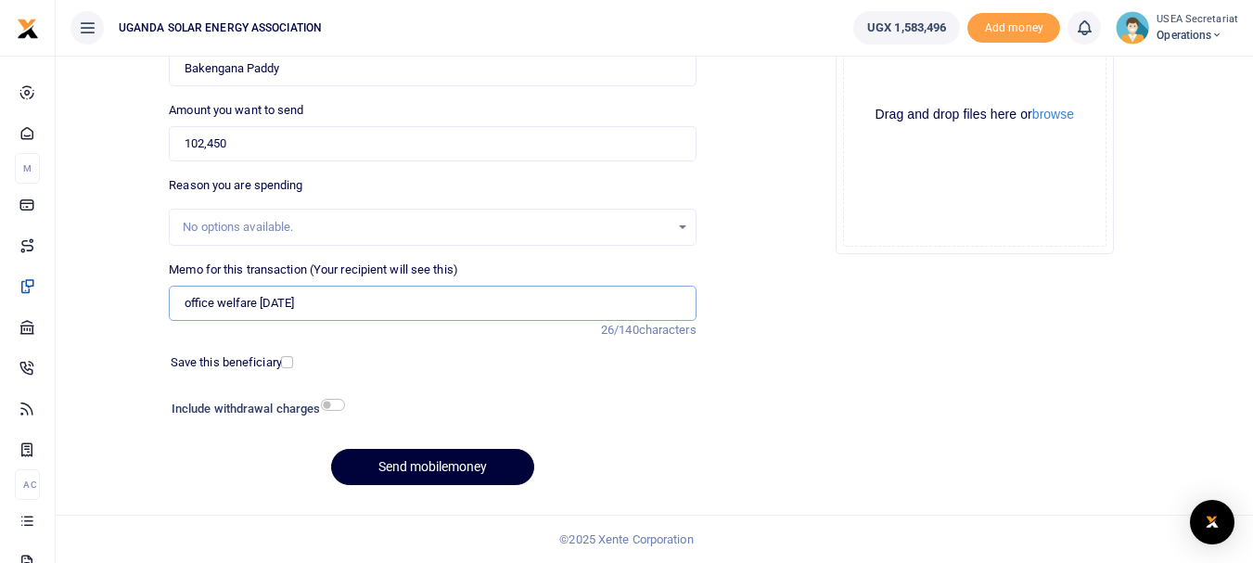
type input "office welfare [DATE]"
click at [401, 462] on button "Send mobilemoney" at bounding box center [432, 467] width 203 height 36
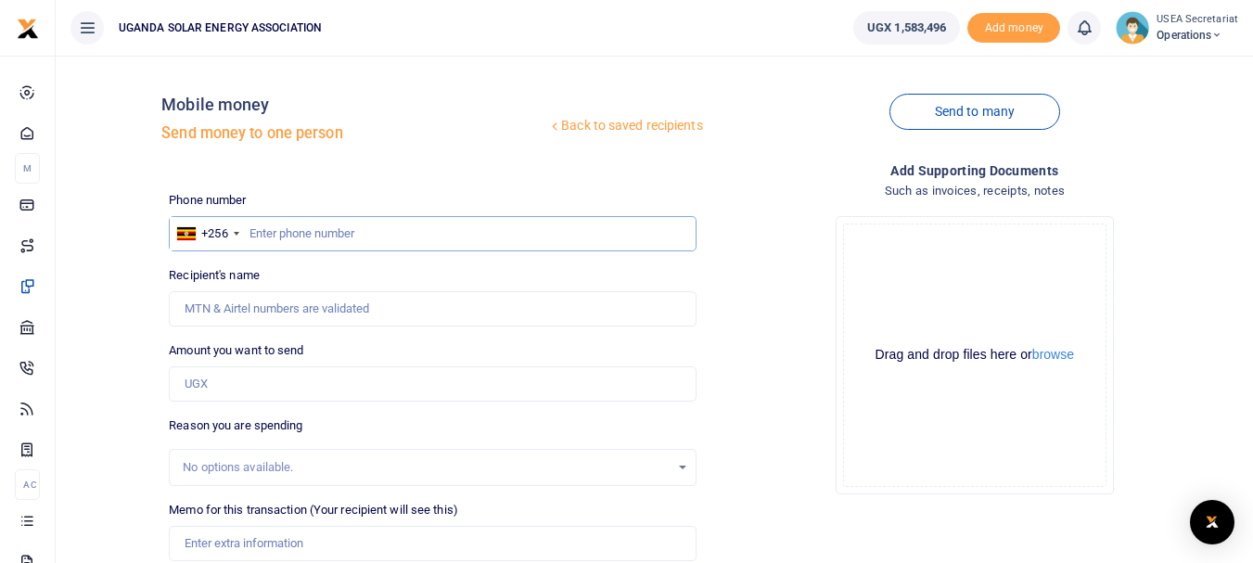
click at [303, 238] on input "text" at bounding box center [432, 233] width 527 height 35
type input "0753784587"
type input "Hillary Aweko"
type input "0753784587"
click at [249, 390] on input "Amount you want to send" at bounding box center [432, 383] width 527 height 35
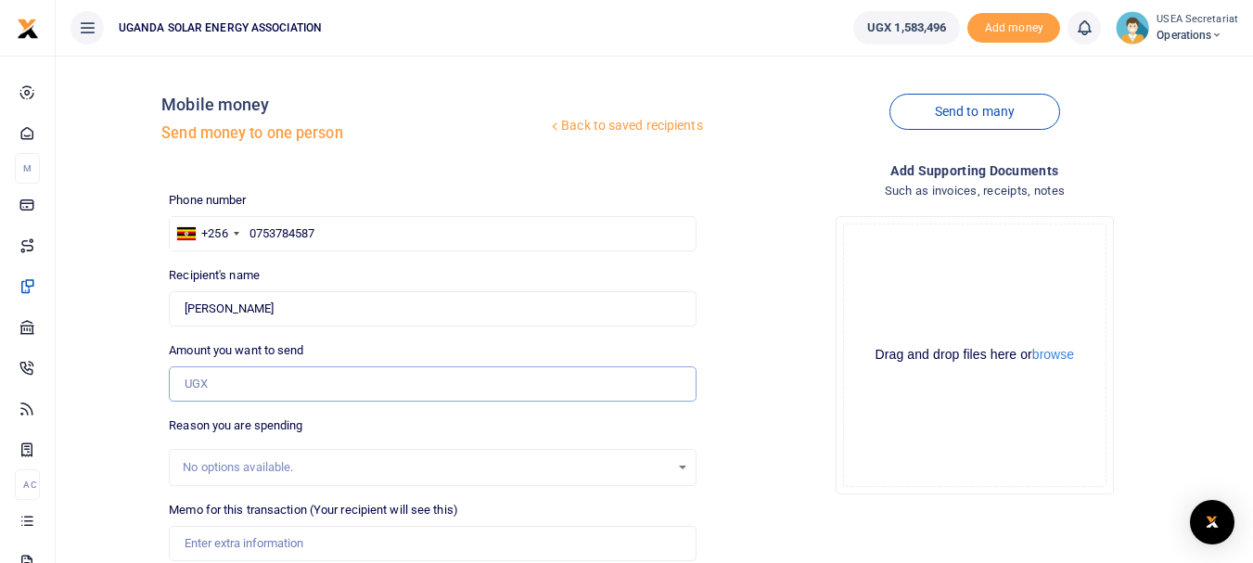
type input "125,540"
click at [303, 280] on div "Recipient's name Found Name is required." at bounding box center [432, 296] width 527 height 60
click at [270, 391] on input "125,540" at bounding box center [432, 383] width 527 height 35
drag, startPoint x: 260, startPoint y: 391, endPoint x: 235, endPoint y: 391, distance: 25.0
click at [235, 391] on input "125,540" at bounding box center [432, 383] width 527 height 35
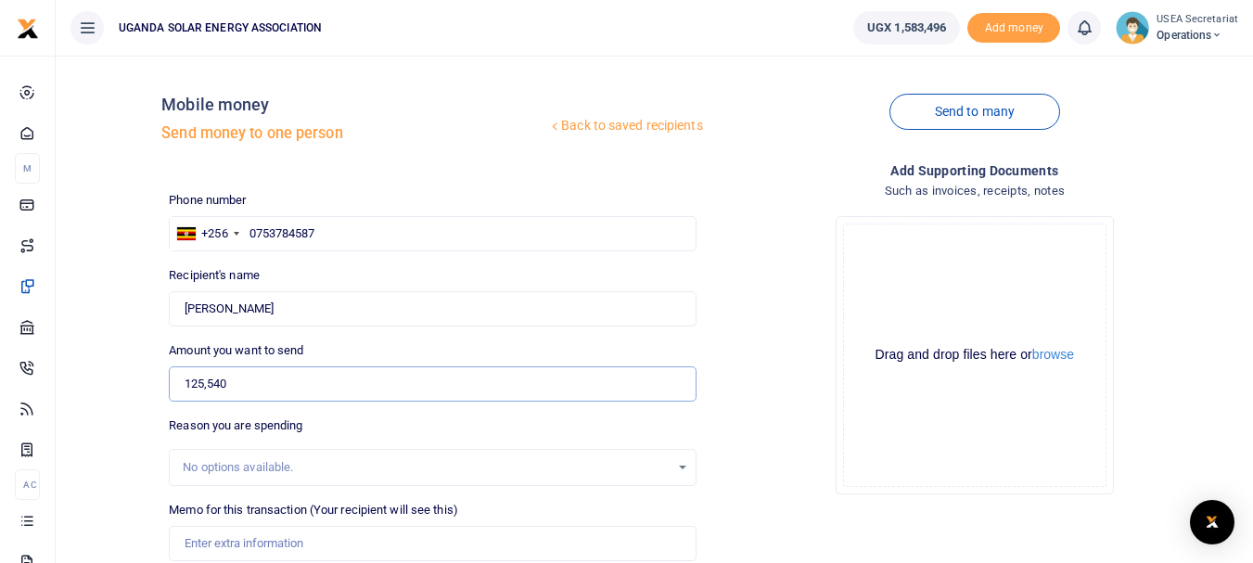
scroll to position [186, 0]
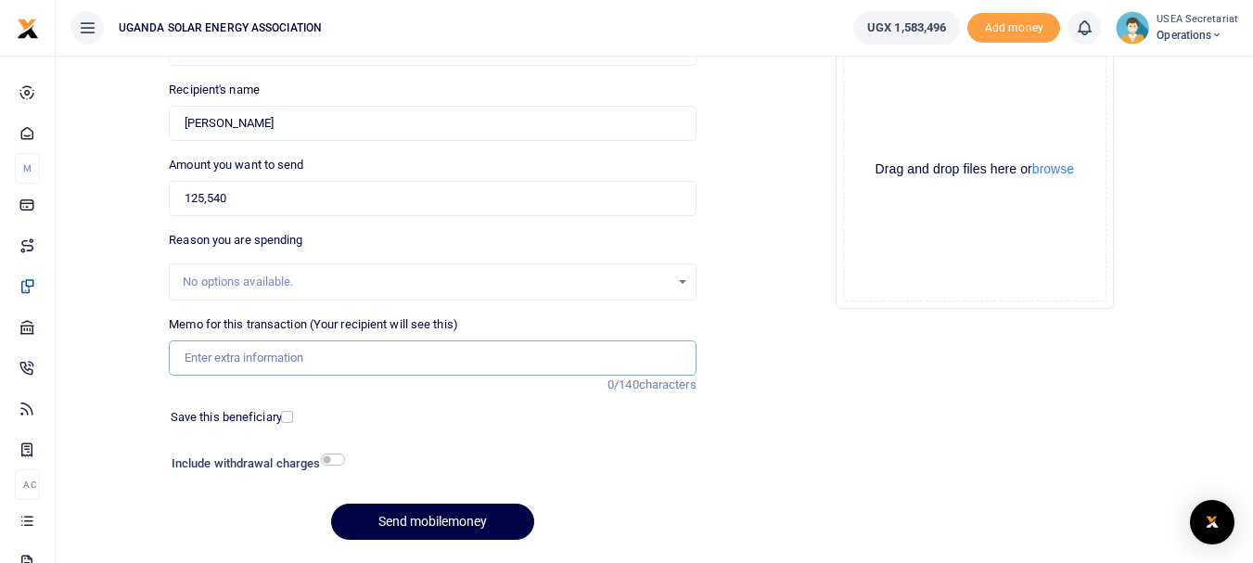
click at [275, 362] on input "Memo for this transaction (Your recipient will see this)" at bounding box center [432, 357] width 527 height 35
click at [312, 359] on input "cleaning services march 2025" at bounding box center [432, 357] width 527 height 35
drag, startPoint x: 314, startPoint y: 362, endPoint x: 282, endPoint y: 360, distance: 31.6
click at [282, 360] on input "cleaning services marhc 2025" at bounding box center [432, 357] width 527 height 35
click at [292, 352] on input "cleaning services Ju 2025" at bounding box center [432, 357] width 527 height 35
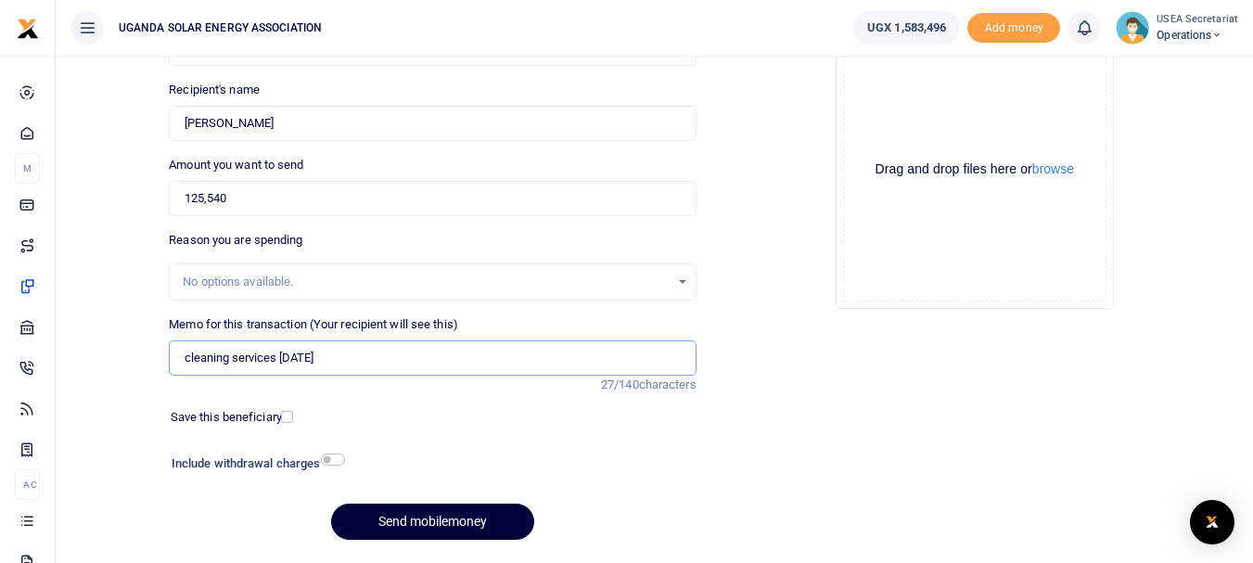
type input "cleaning services July 2025"
click at [363, 526] on button "Send mobilemoney" at bounding box center [432, 522] width 203 height 36
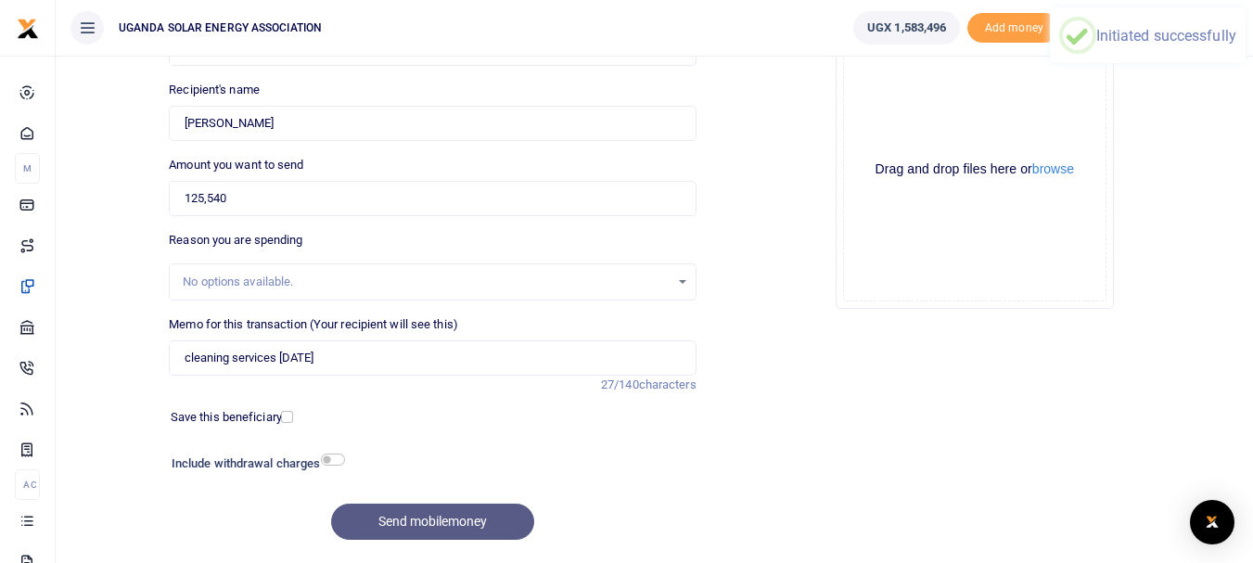
click at [363, 526] on div "Send mobilemoney" at bounding box center [432, 522] width 527 height 36
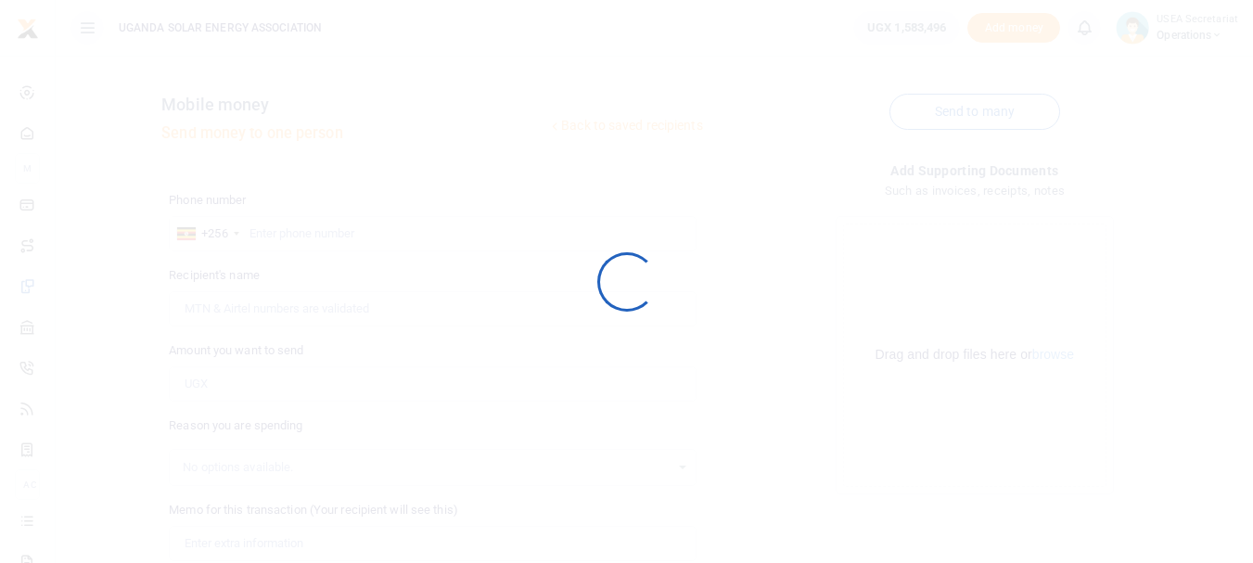
scroll to position [186, 0]
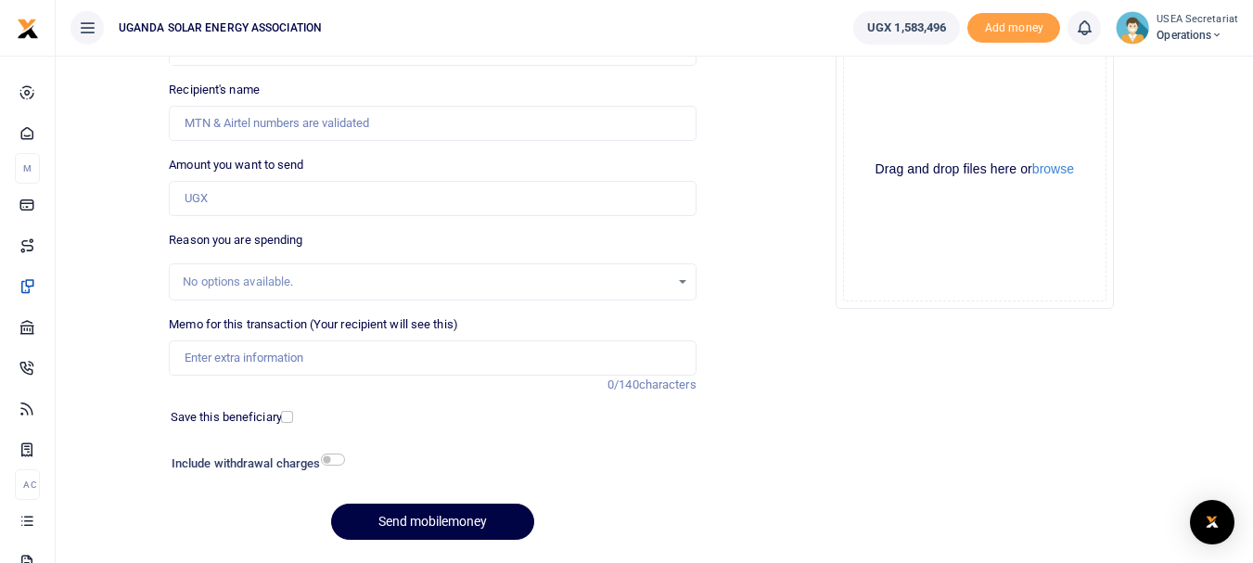
click at [391, 377] on div "Memo for this transaction (Your recipient will see this) Reason is required. 0/…" at bounding box center [432, 354] width 542 height 79
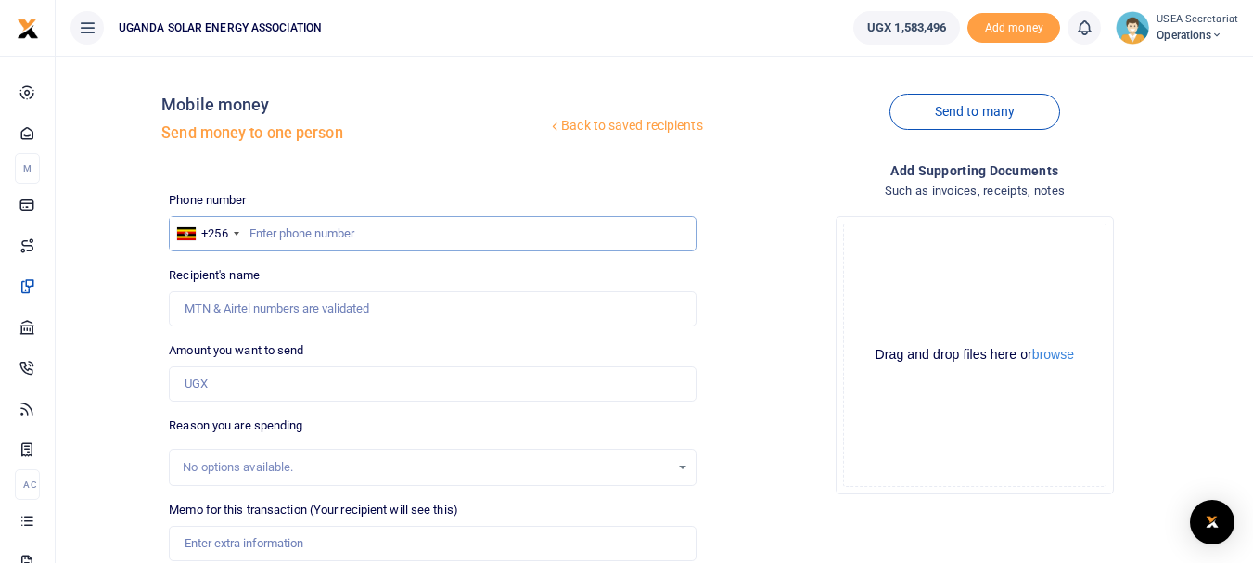
click at [313, 236] on input "text" at bounding box center [432, 233] width 527 height 35
type input "0787452268"
type input "[PERSON_NAME] Turyakyira"
type input "0787452268"
click at [288, 386] on input "Amount you want to send" at bounding box center [432, 383] width 527 height 35
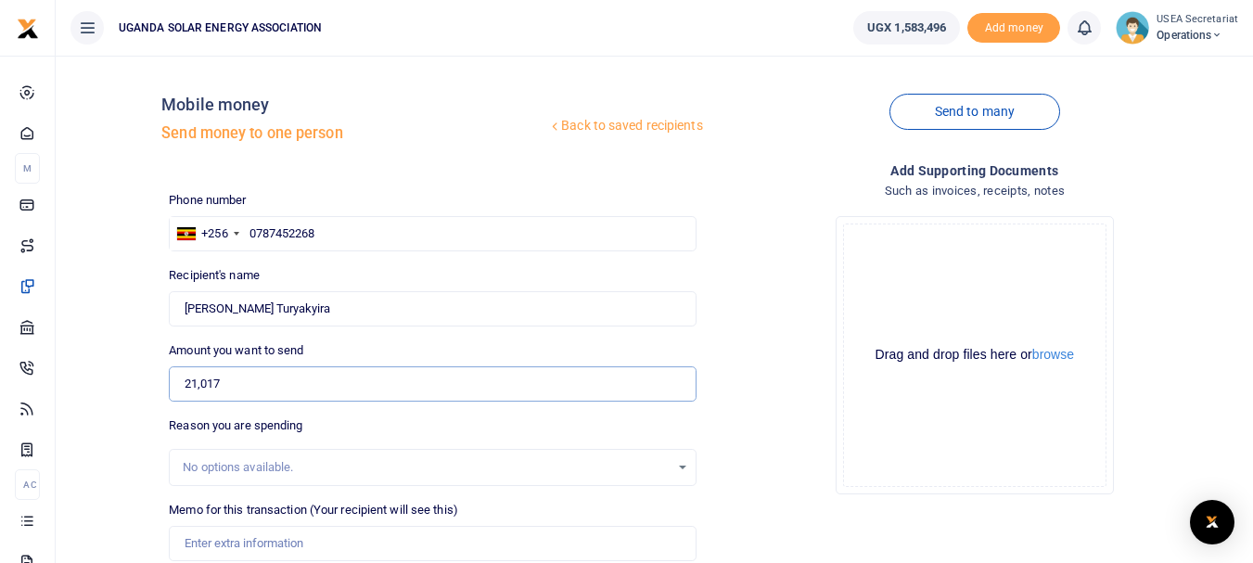
scroll to position [93, 0]
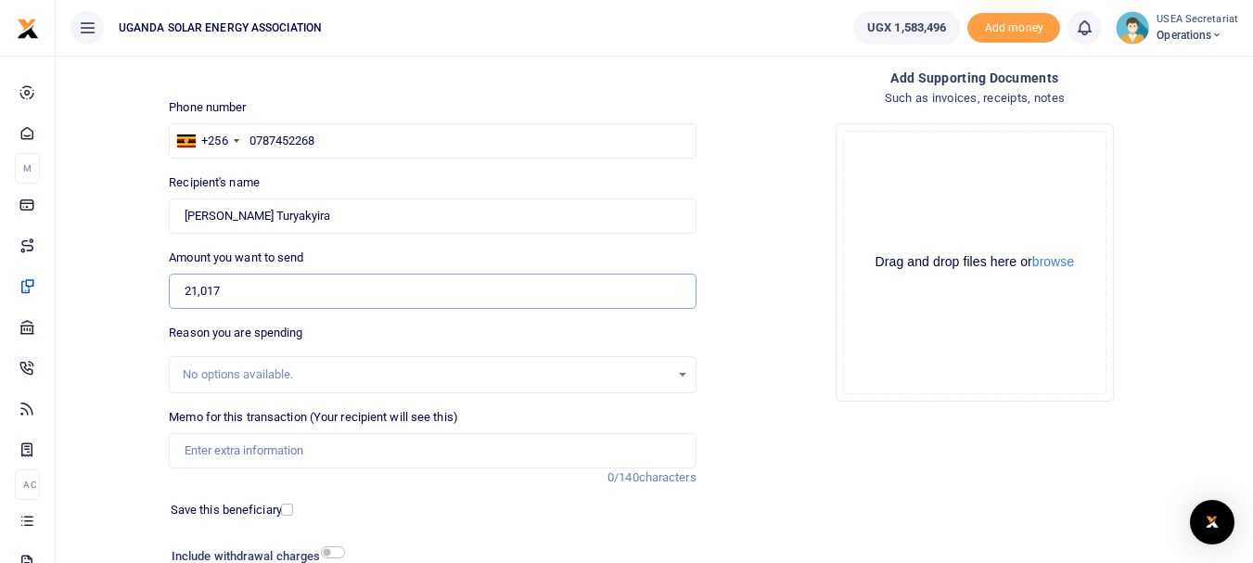
type input "21,017"
click at [280, 457] on input "Memo for this transaction (Your recipient will see this)" at bounding box center [432, 450] width 527 height 35
drag, startPoint x: 290, startPoint y: 447, endPoint x: 270, endPoint y: 453, distance: 21.2
click at [270, 453] on input "office electricty [DATE]" at bounding box center [432, 450] width 527 height 35
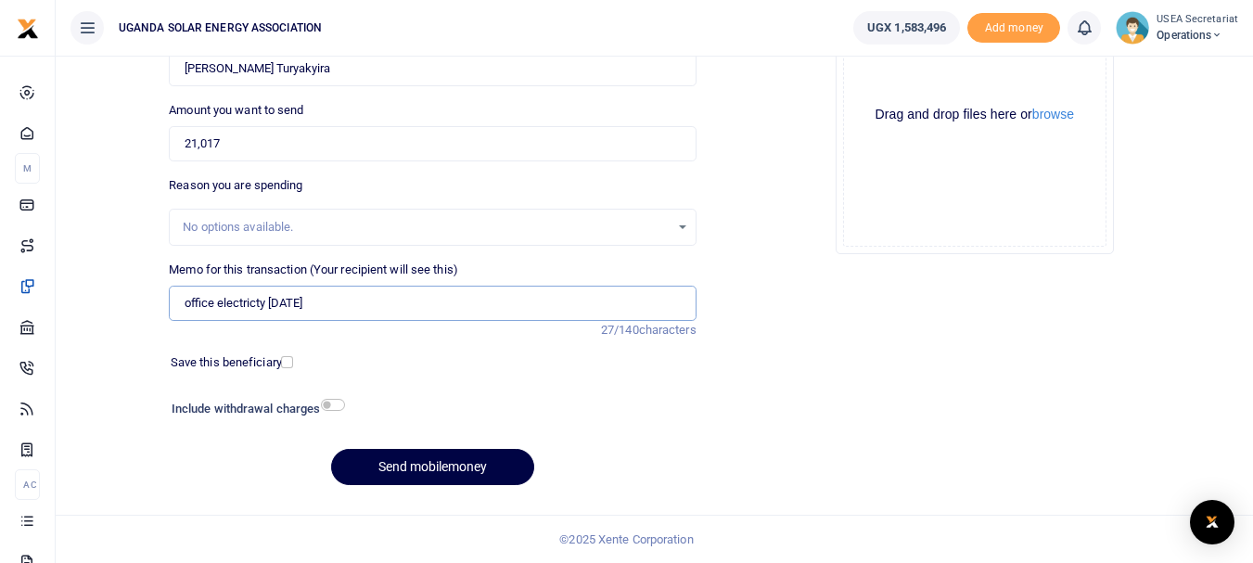
type input "office electricty [DATE]"
click at [329, 404] on input "checkbox" at bounding box center [333, 405] width 24 height 12
checkbox input "true"
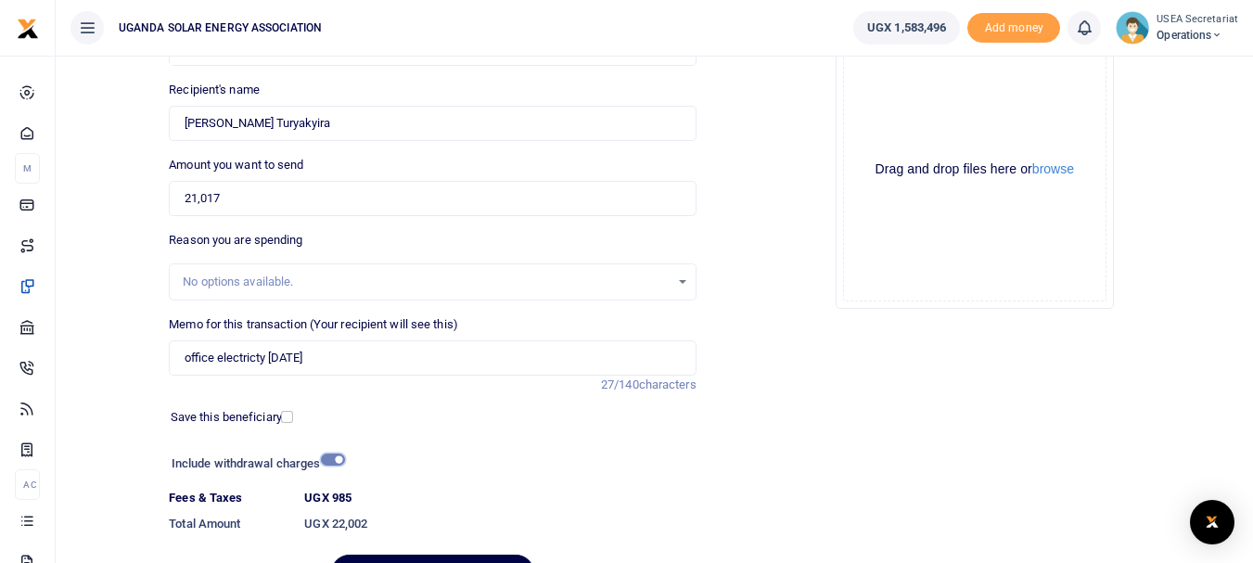
scroll to position [291, 0]
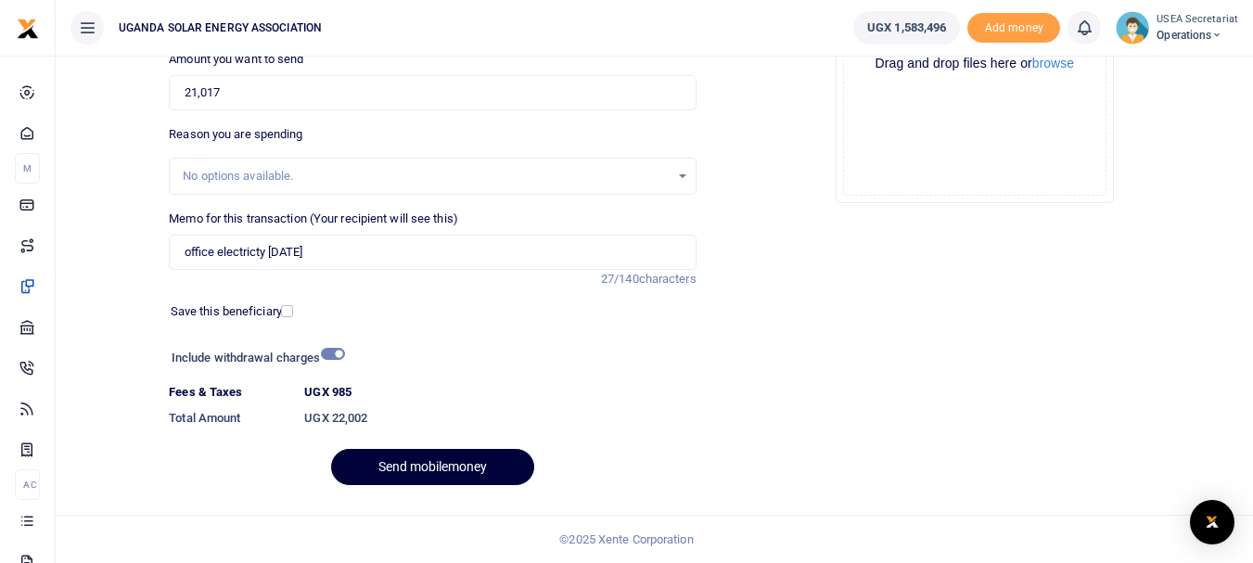
click at [411, 475] on button "Send mobilemoney" at bounding box center [432, 467] width 203 height 36
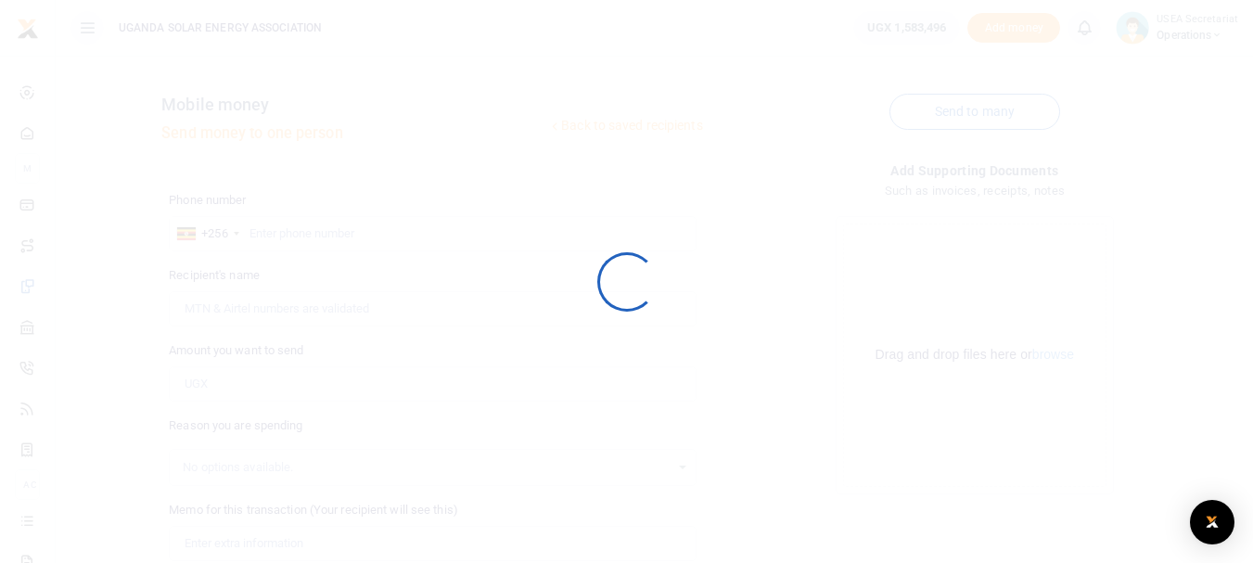
scroll to position [240, 0]
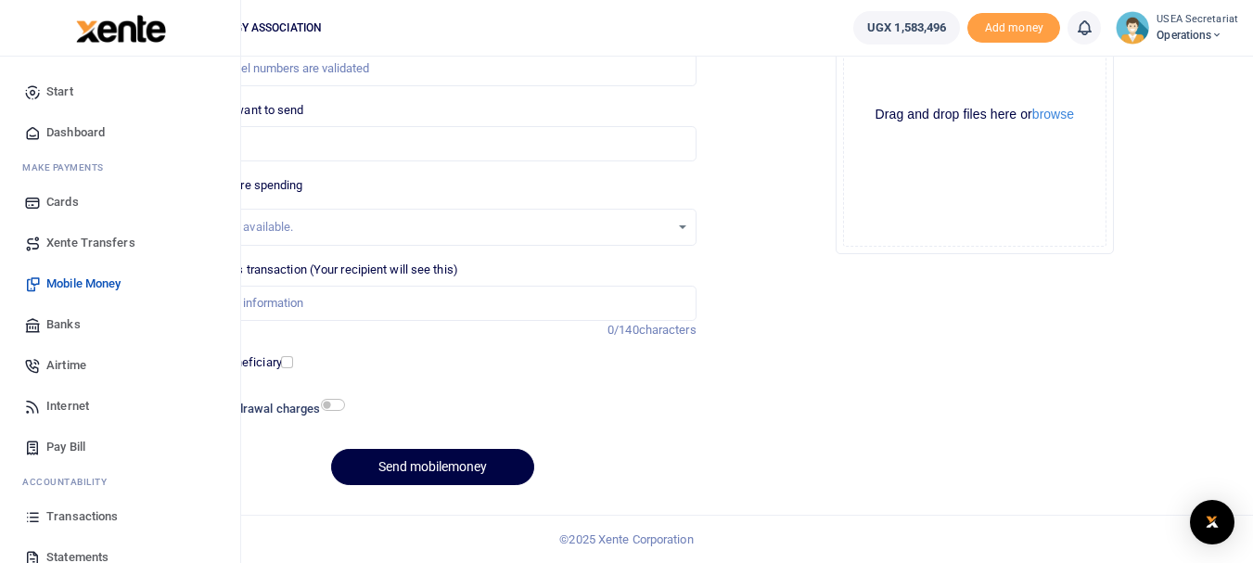
click at [43, 322] on link "Banks" at bounding box center [120, 324] width 211 height 41
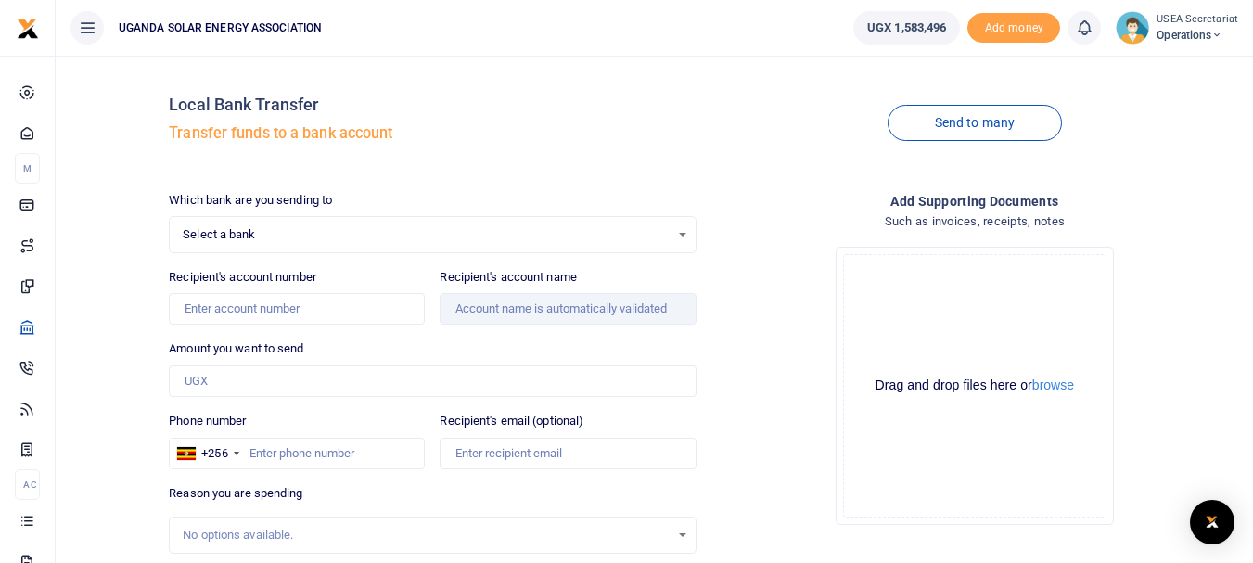
click at [679, 236] on div "Select a bank Select an option..." at bounding box center [432, 234] width 525 height 20
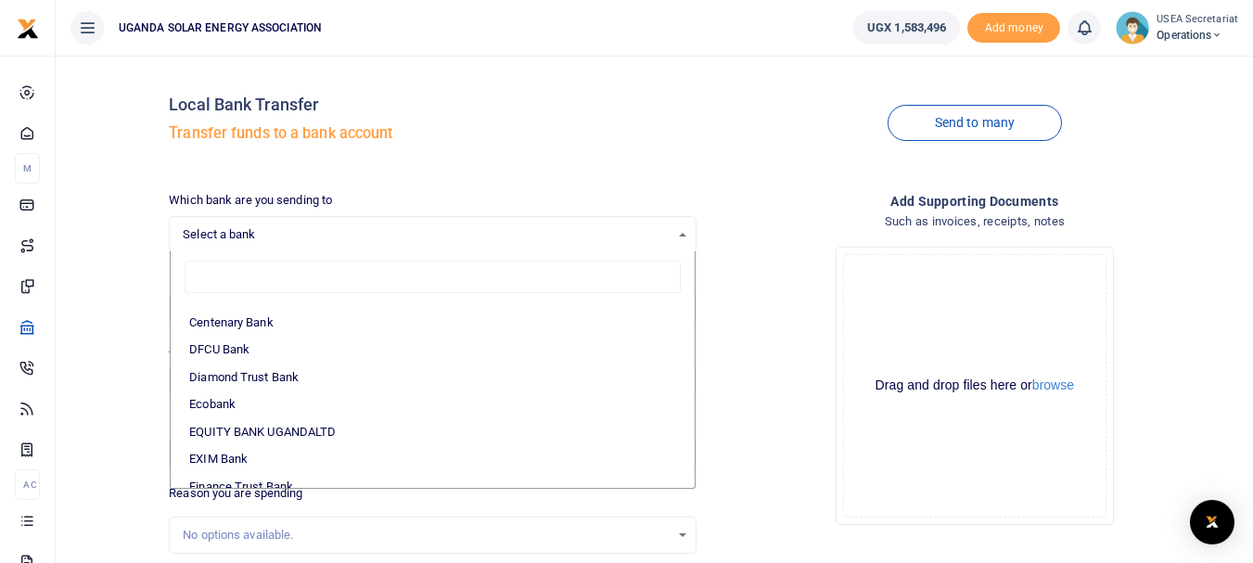
scroll to position [278, 0]
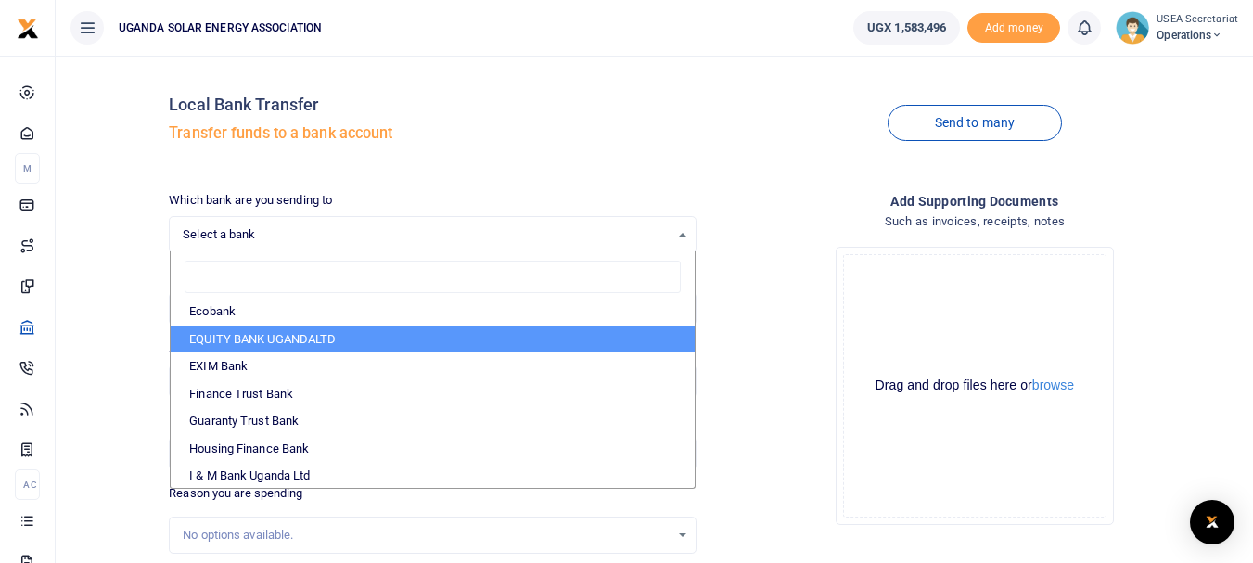
click at [267, 341] on li "EQUITY BANK UGANDALTD" at bounding box center [432, 340] width 523 height 28
select select "EQU"
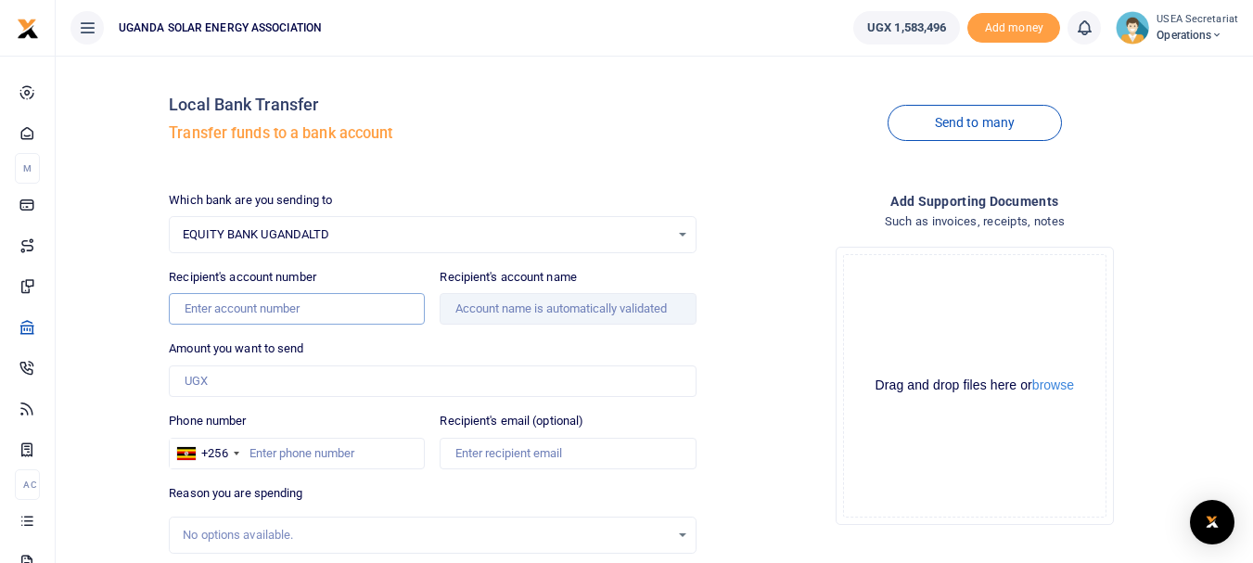
click at [233, 312] on input "Recipient's account number" at bounding box center [297, 309] width 256 height 32
type input "1000102502559"
click at [461, 316] on input "Recipient's account name" at bounding box center [568, 309] width 256 height 32
type input "[PERSON_NAME]"
click at [275, 386] on input "Amount you want to send" at bounding box center [432, 381] width 527 height 32
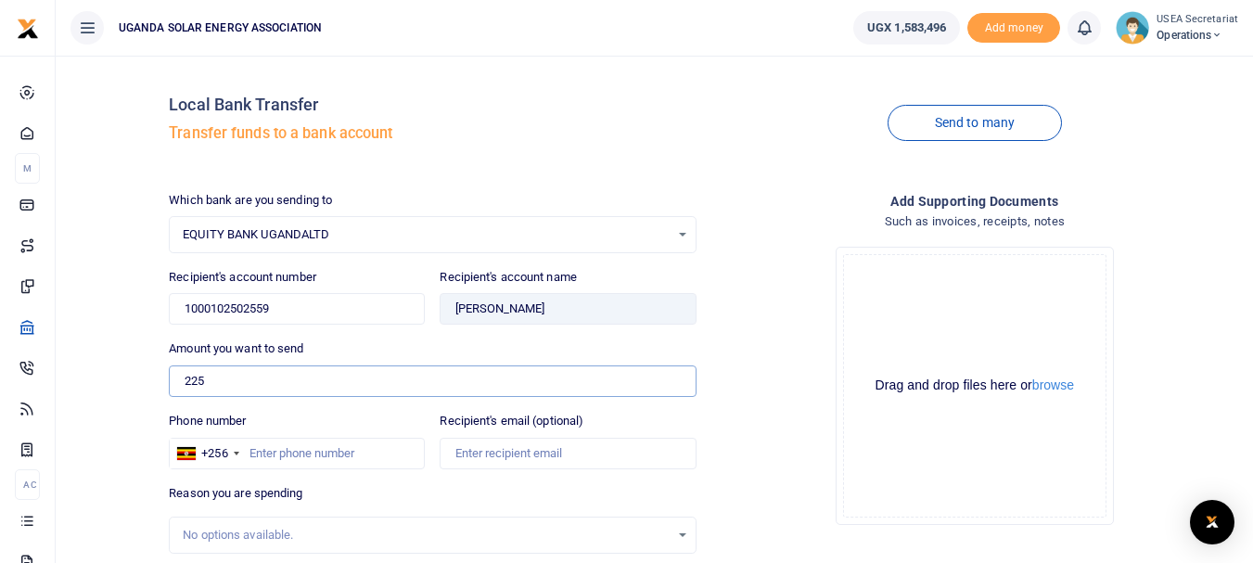
type input "225,000"
click at [317, 459] on input "Phone number" at bounding box center [297, 454] width 256 height 32
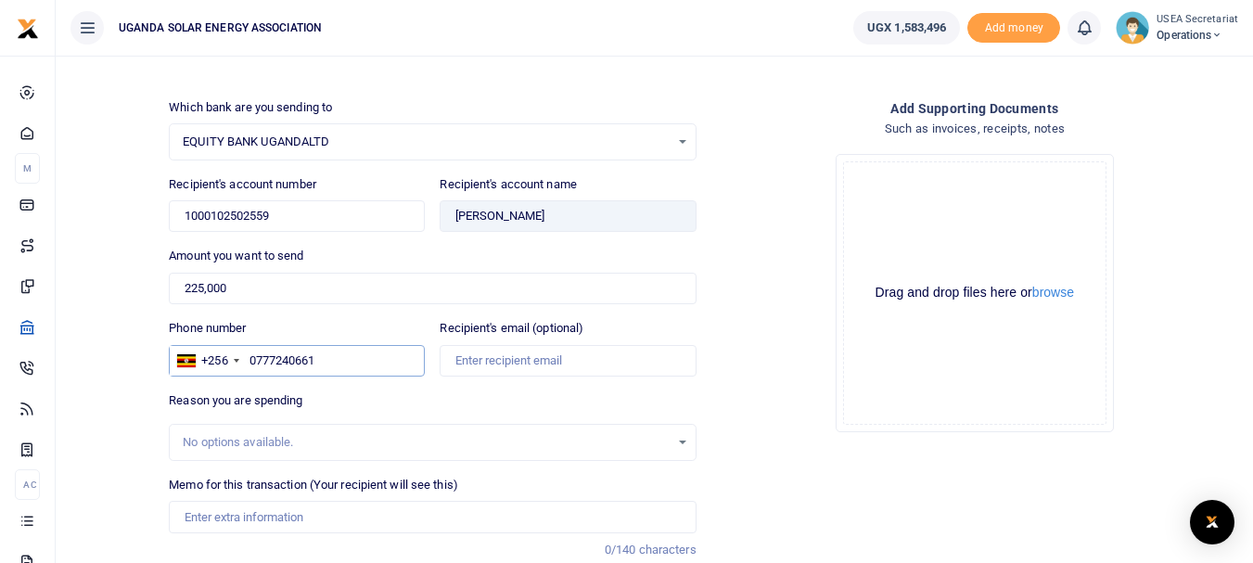
type input "0777240661"
click at [492, 354] on input "Recipient's email (optional)" at bounding box center [568, 361] width 256 height 32
type input "paddy.bakengana@useaug.org"
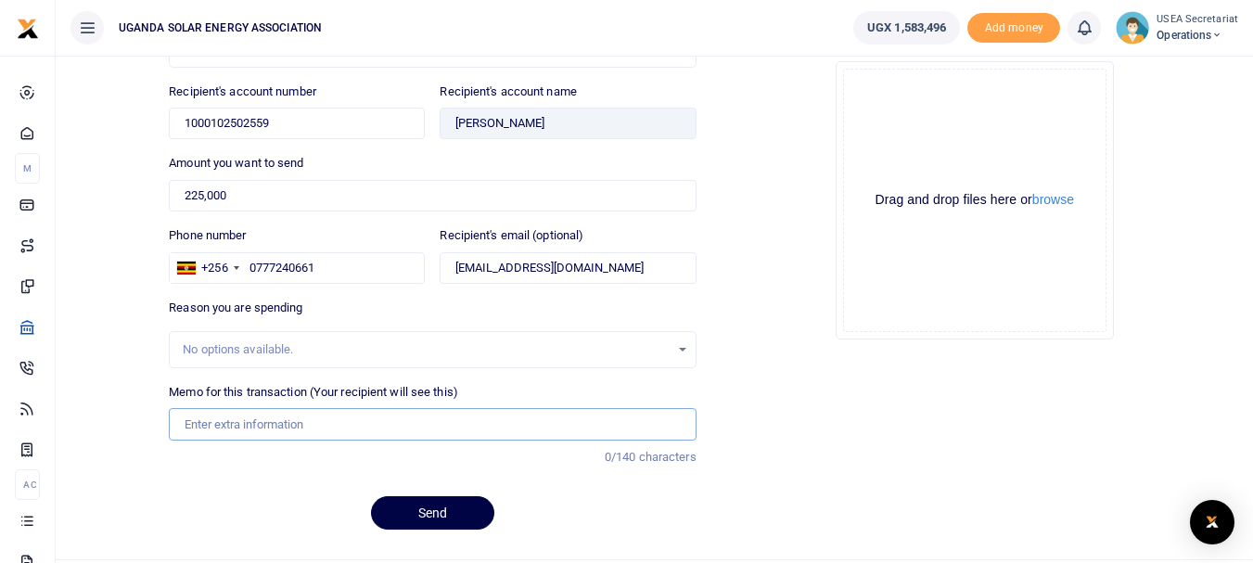
click at [339, 424] on input "Memo for this transaction (Your recipient will see this)" at bounding box center [432, 424] width 527 height 32
drag, startPoint x: 250, startPoint y: 427, endPoint x: 224, endPoint y: 429, distance: 27.0
click at [224, 429] on input "gsuite march 2025" at bounding box center [432, 424] width 527 height 32
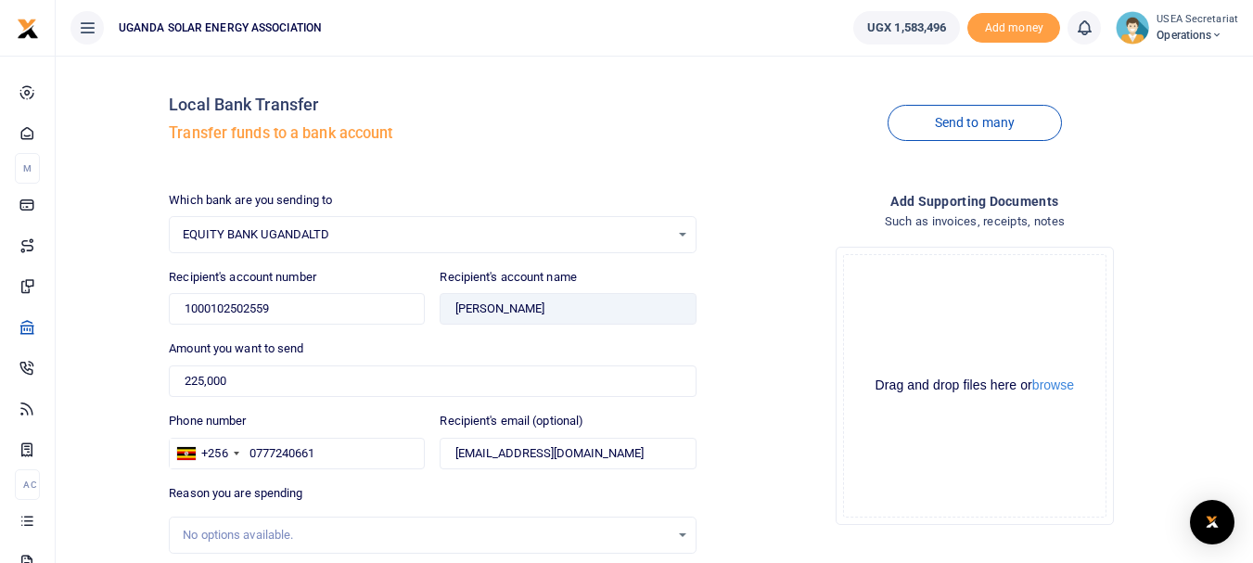
scroll to position [230, 0]
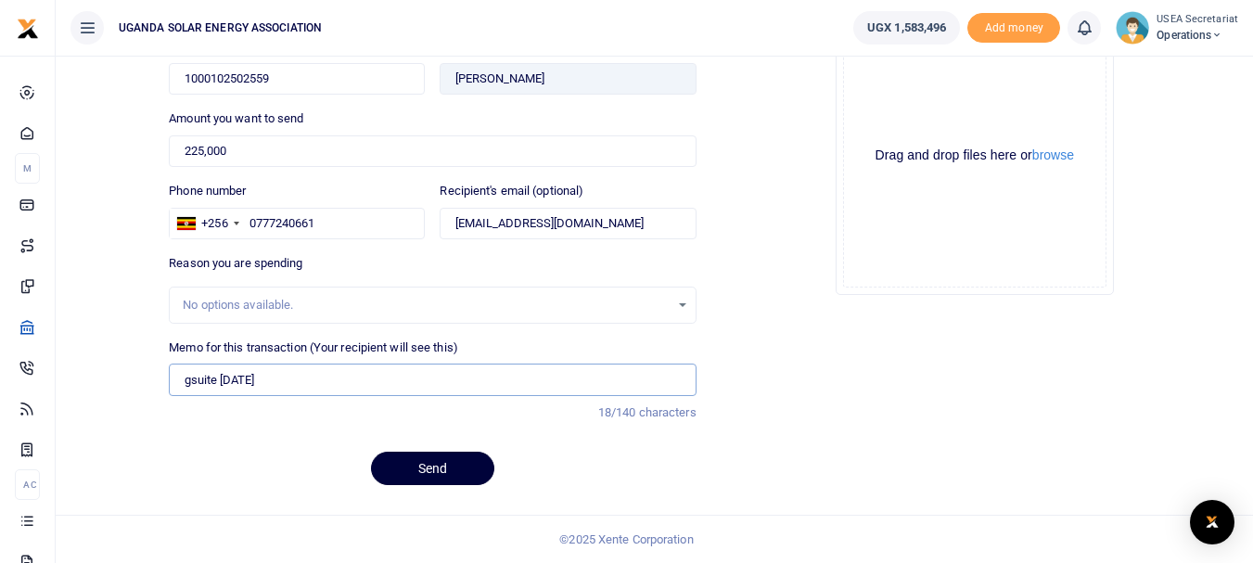
type input "gsuite [DATE]"
click at [406, 473] on button "Send" at bounding box center [432, 468] width 123 height 33
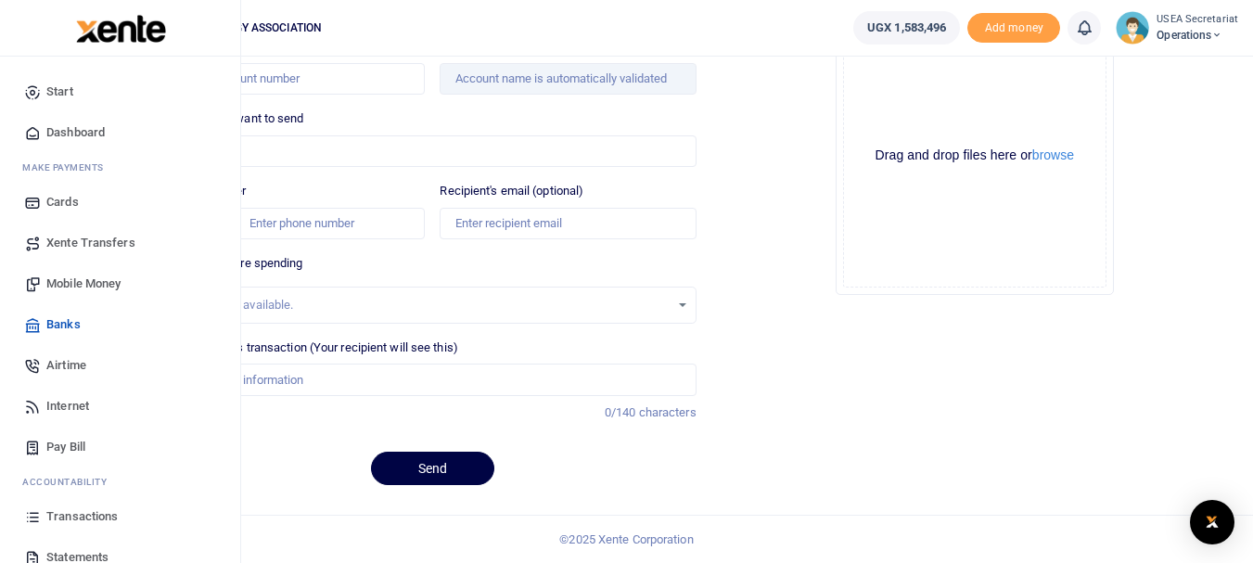
scroll to position [93, 0]
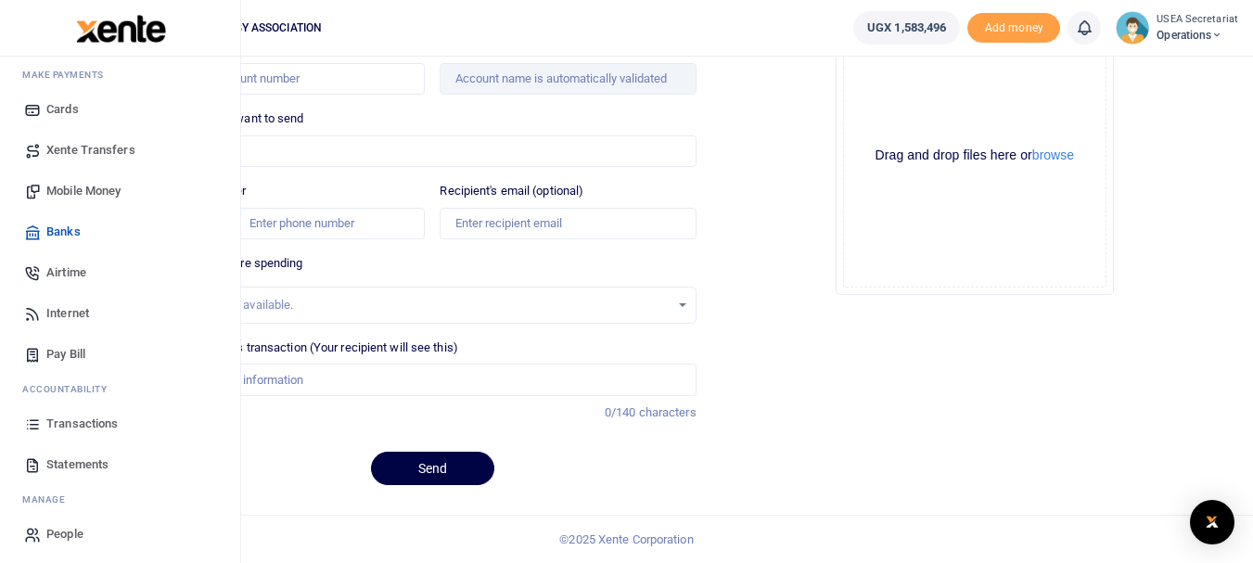
click at [97, 425] on span "Transactions" at bounding box center [81, 424] width 71 height 19
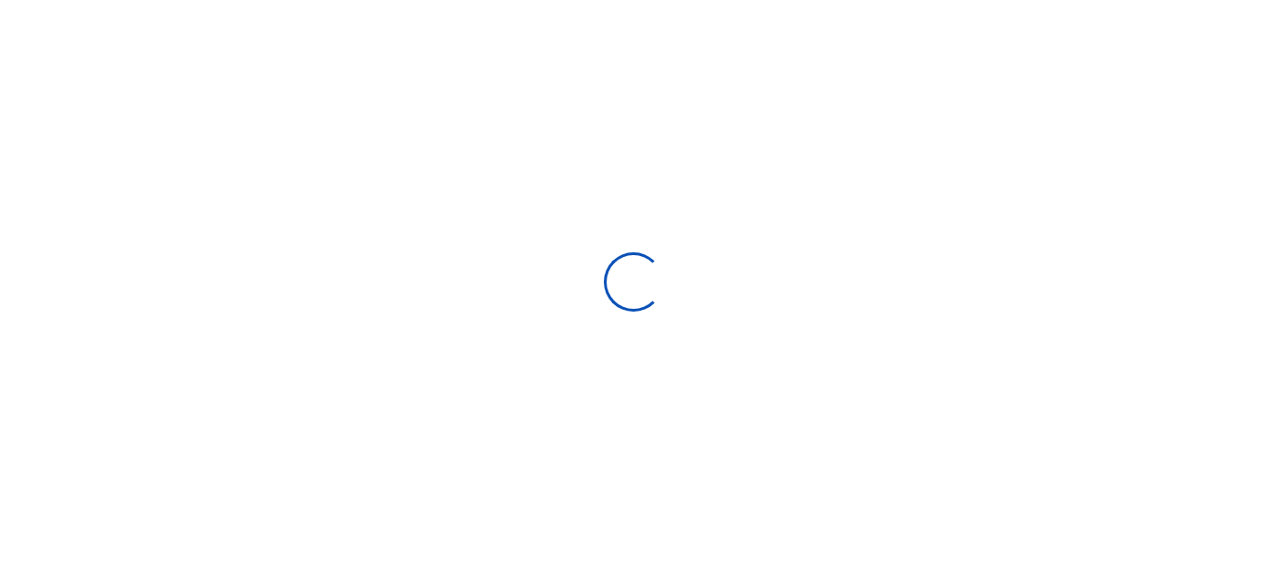
select select
type input "[DATE] - [DATE]"
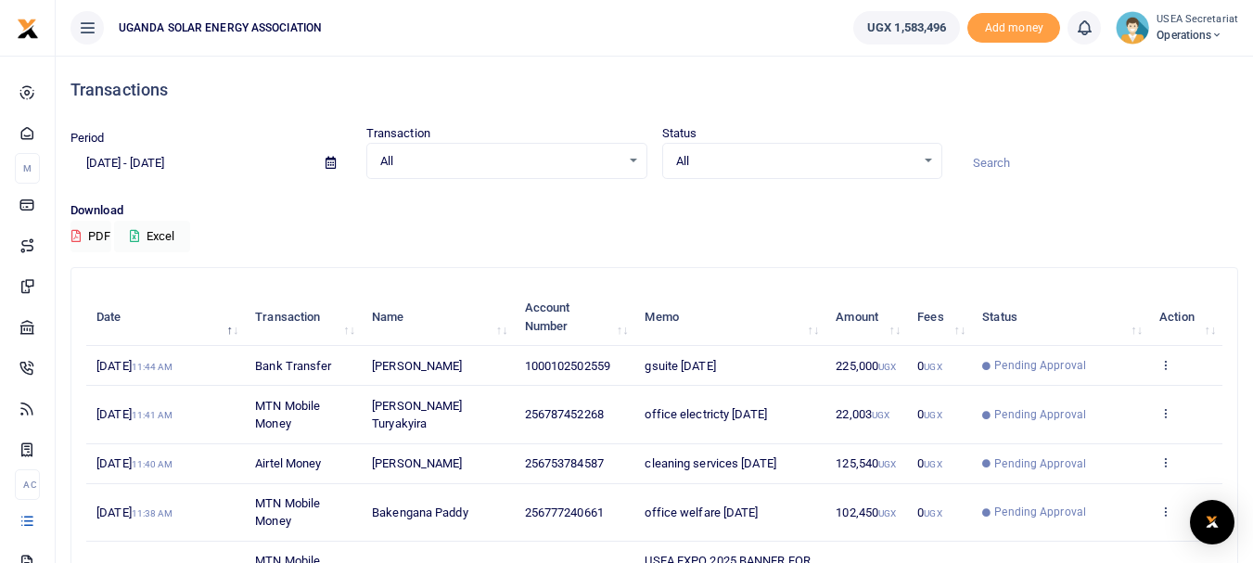
scroll to position [93, 0]
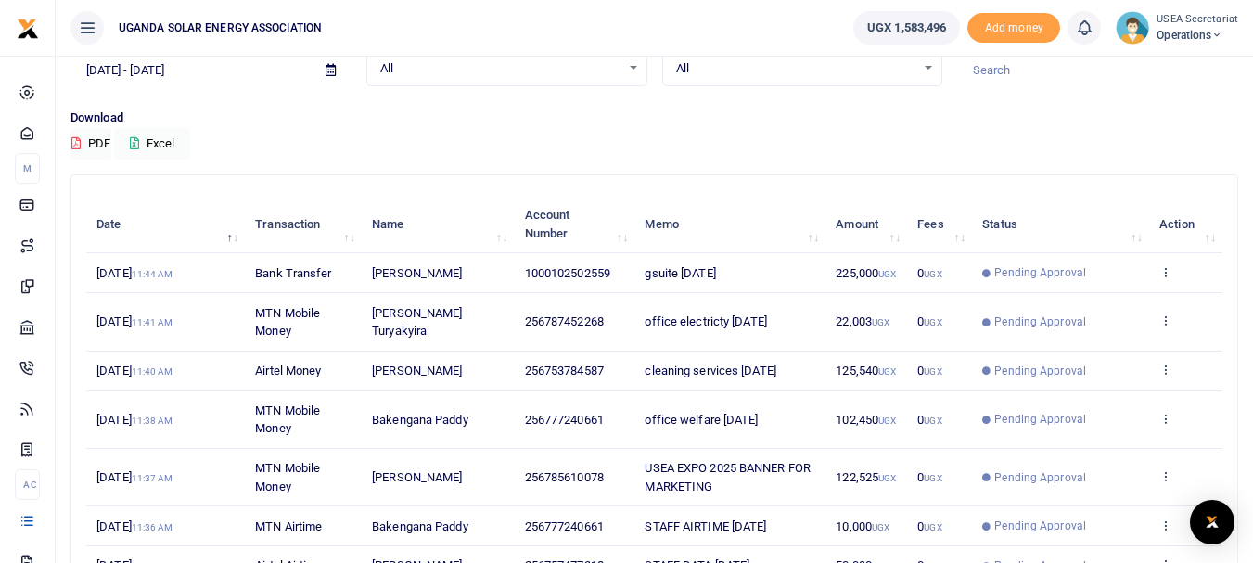
click at [173, 370] on small "11:40 AM" at bounding box center [153, 371] width 42 height 10
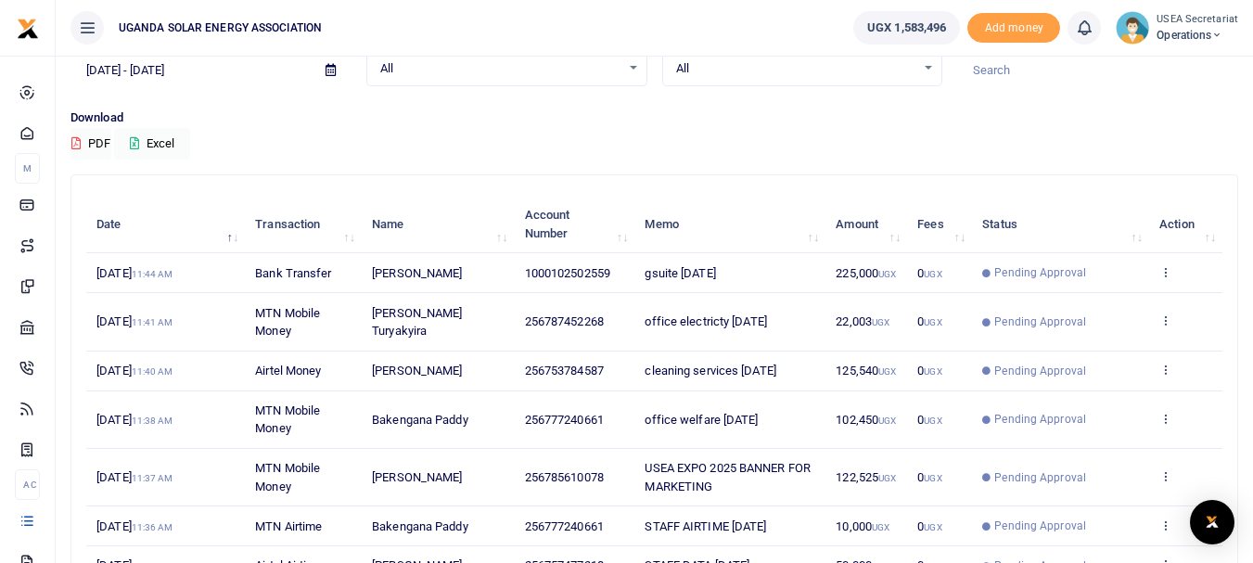
click at [173, 370] on small "11:40 AM" at bounding box center [153, 371] width 42 height 10
